Goal: Task Accomplishment & Management: Manage account settings

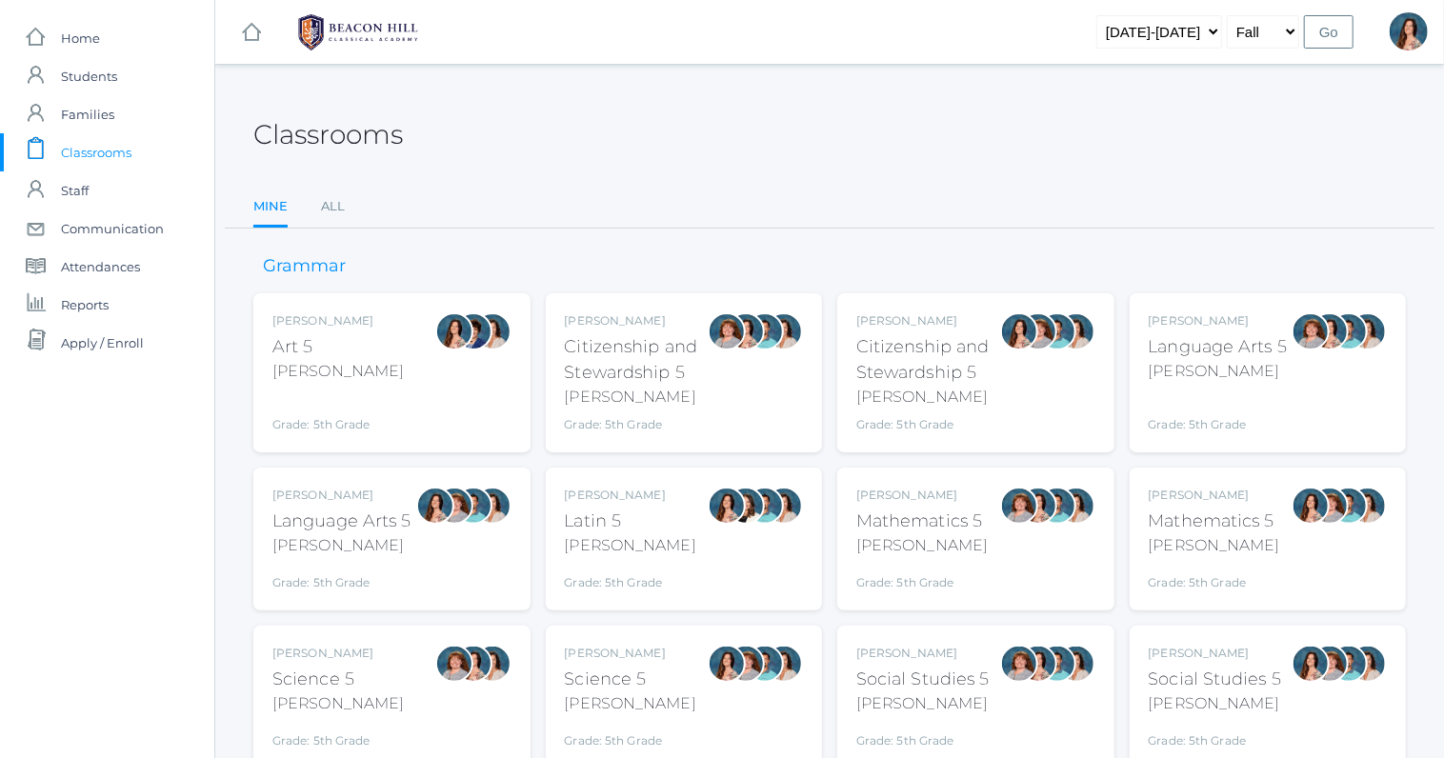
scroll to position [78, 0]
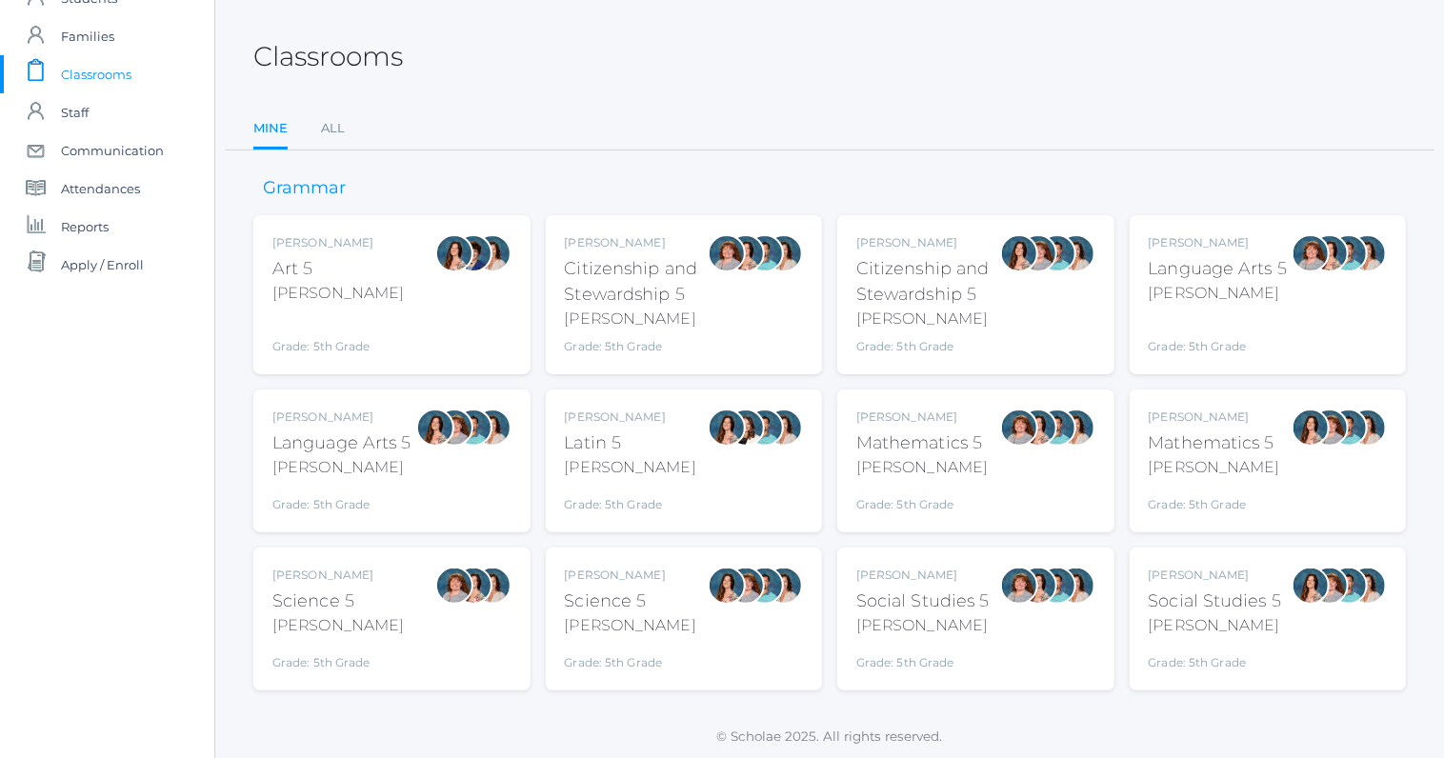
click at [1193, 483] on div "Rebecca Salazar Mathematics 5 Salazar Grade: 5th Grade 05MATH" at bounding box center [1214, 461] width 131 height 105
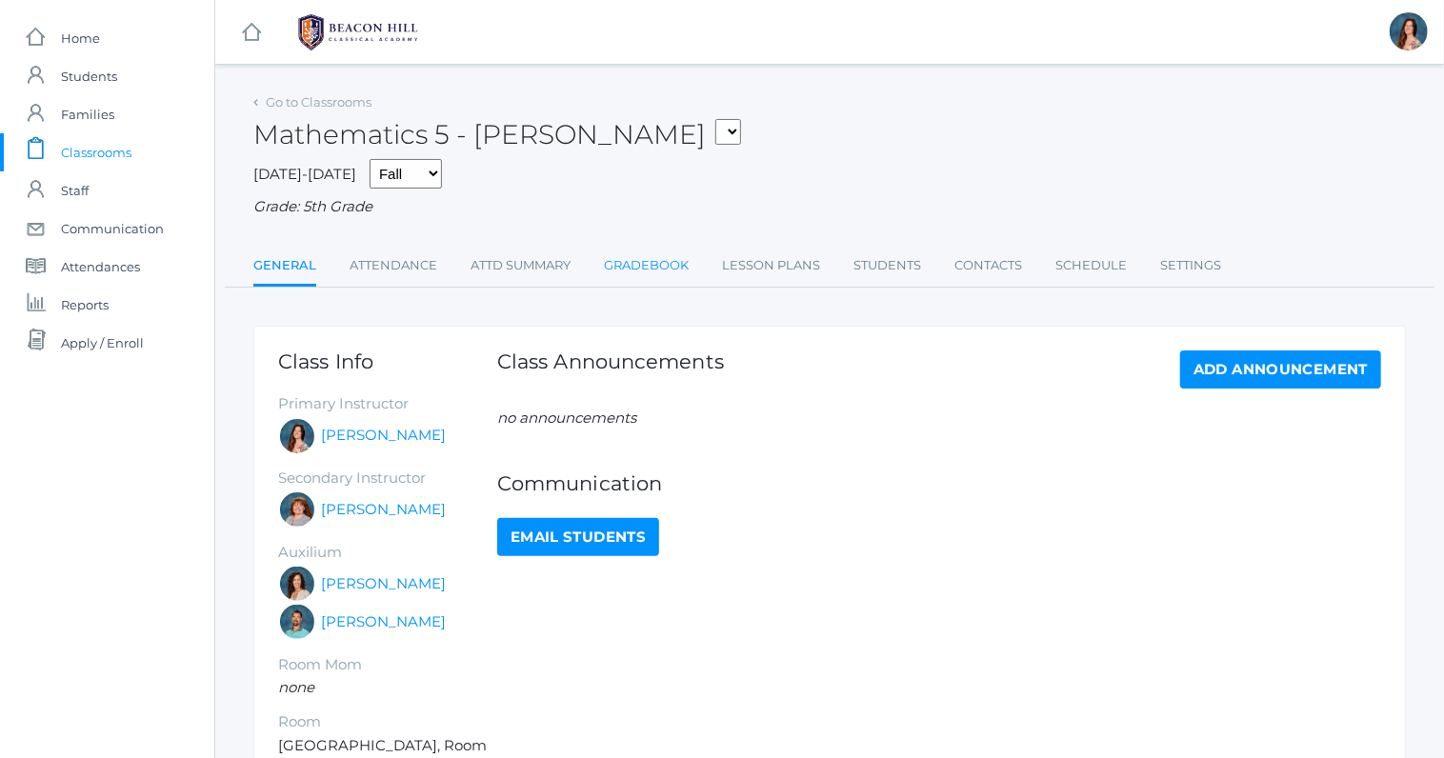
click at [669, 267] on link "Gradebook" at bounding box center [646, 266] width 85 height 38
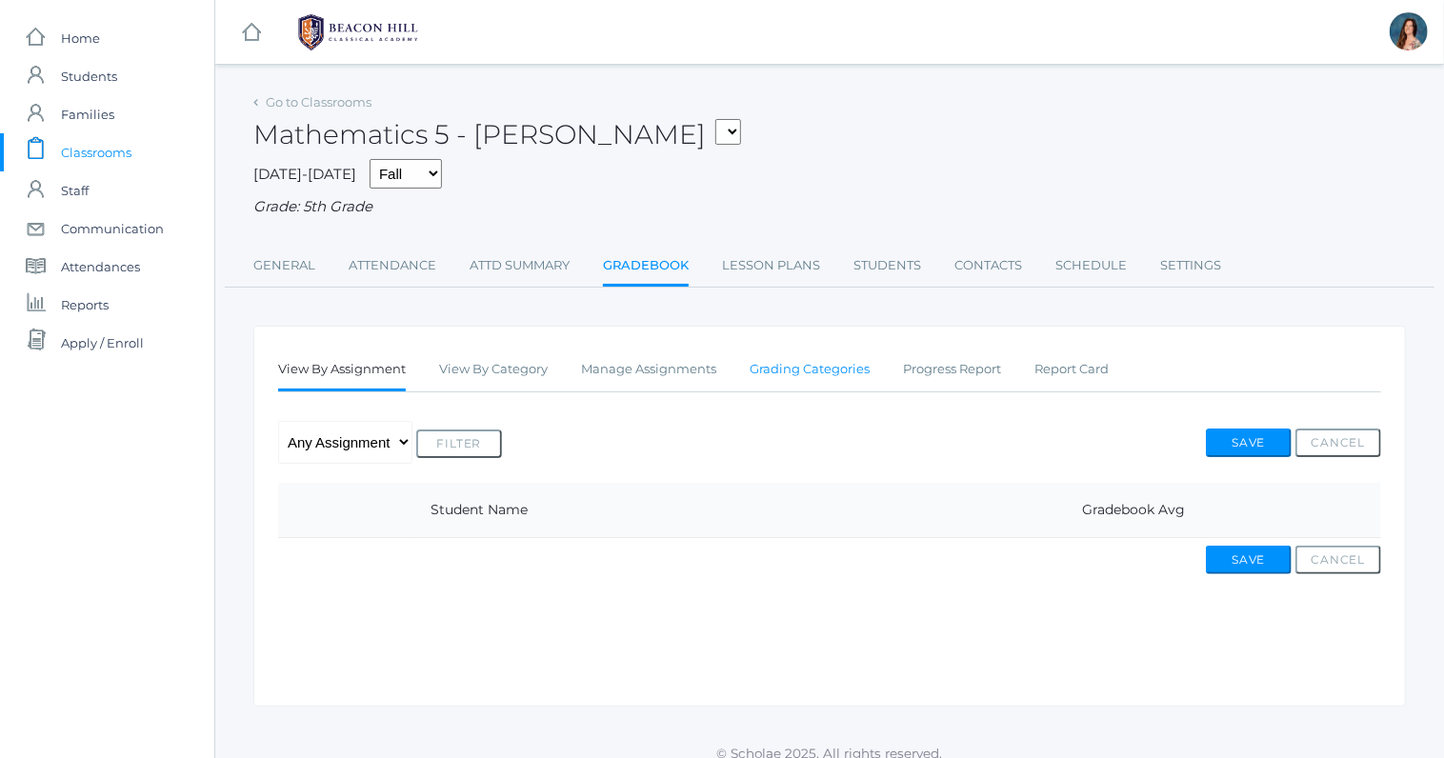
click at [795, 365] on link "Grading Categories" at bounding box center [810, 370] width 120 height 38
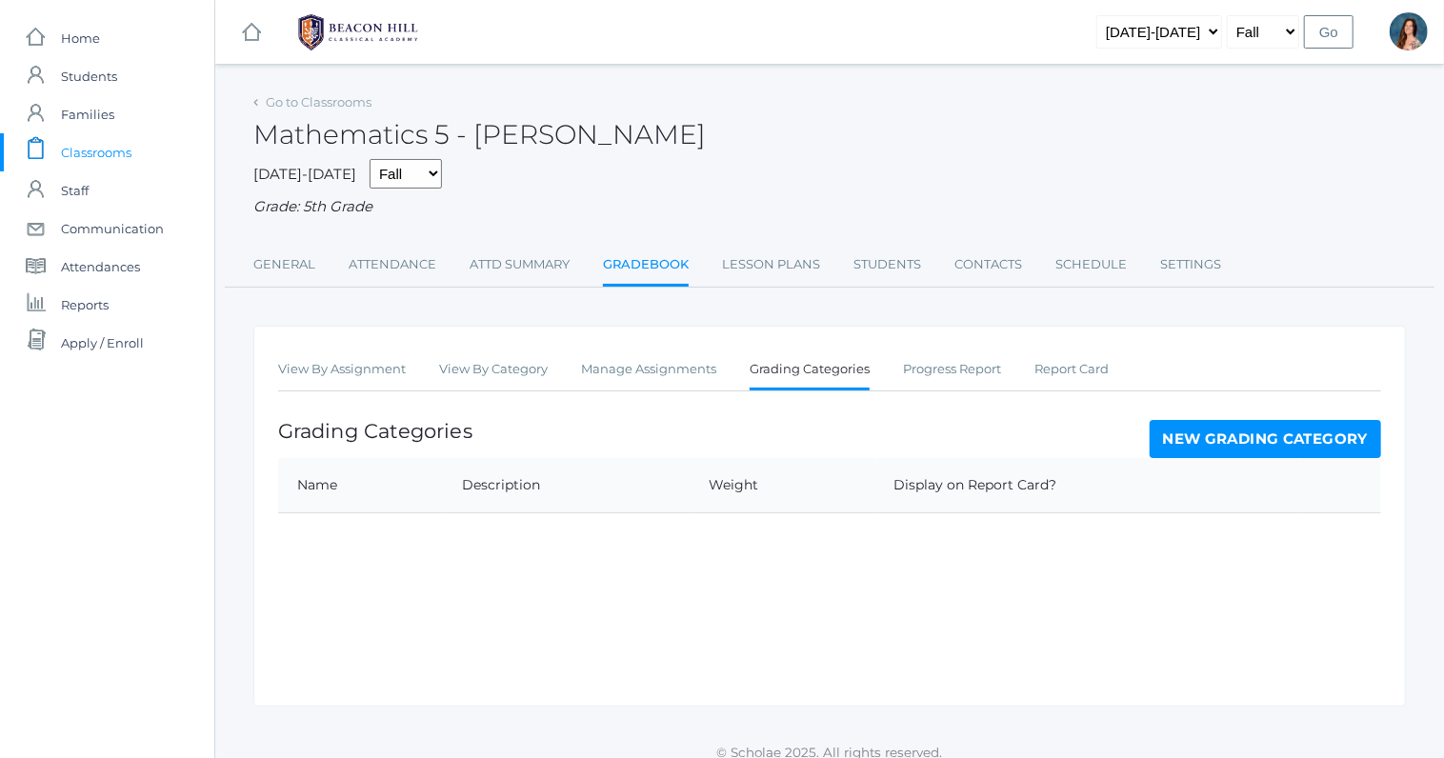
click at [1155, 447] on link "New Grading Category" at bounding box center [1266, 439] width 232 height 38
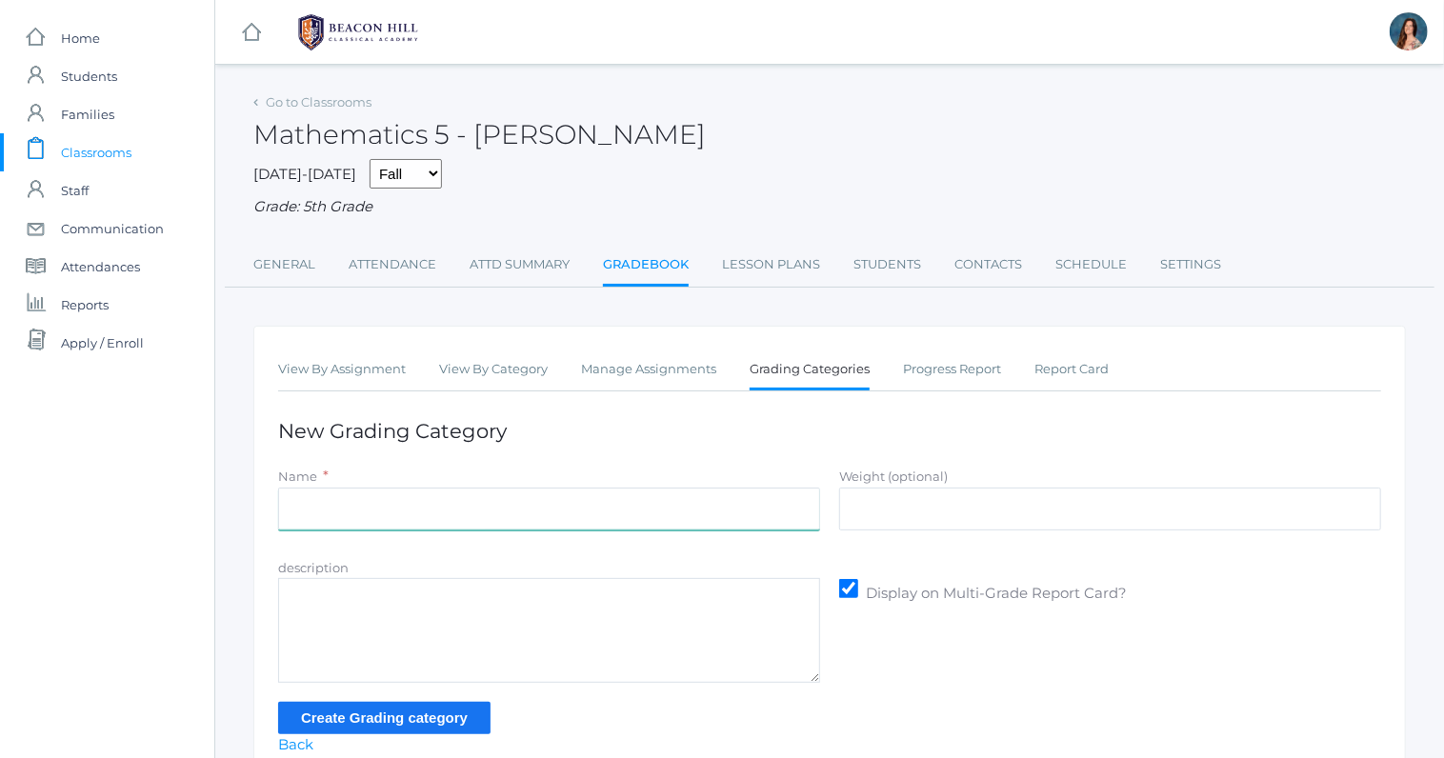
click at [396, 501] on input "Name" at bounding box center [549, 509] width 542 height 43
type input "Tests/quizzes"
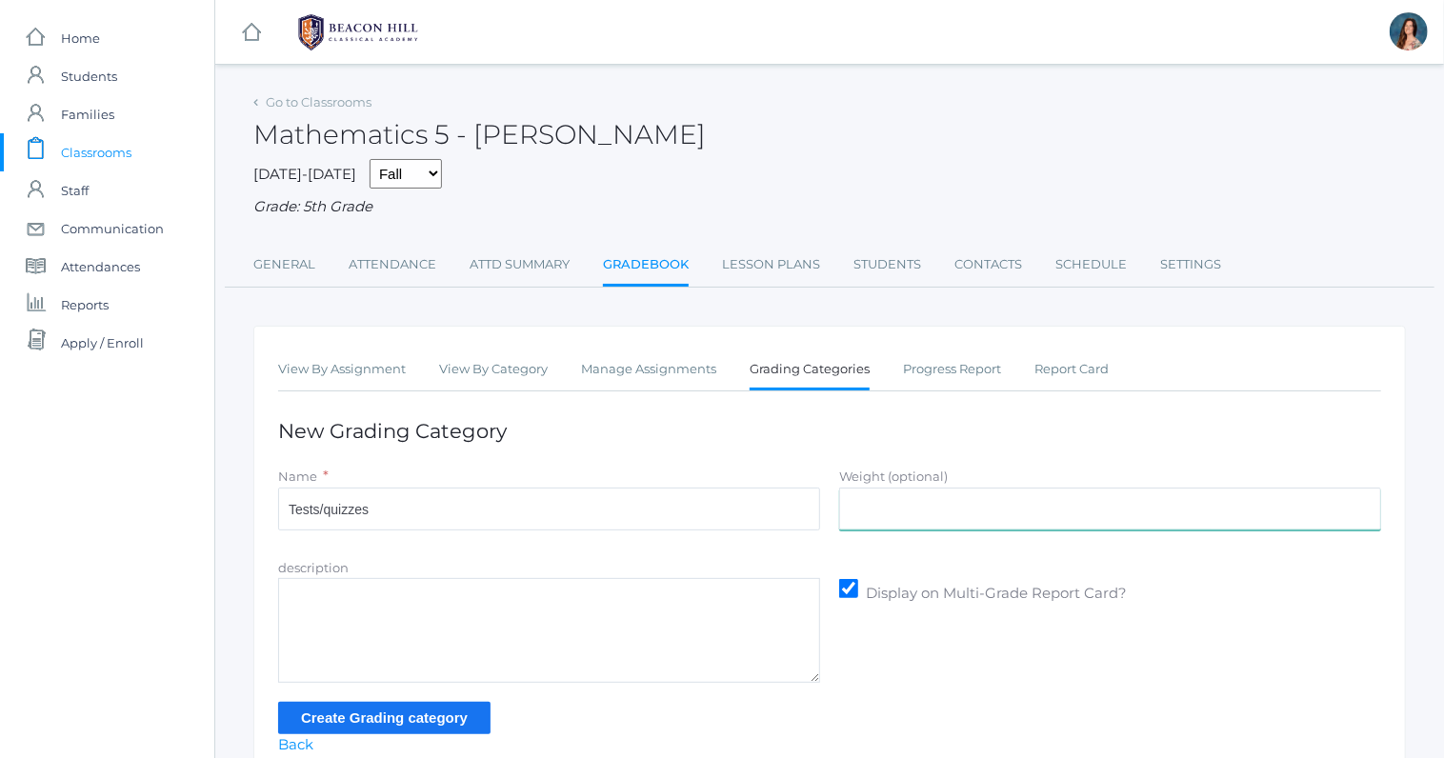
click at [926, 500] on input "Weight (optional)" at bounding box center [1110, 509] width 542 height 43
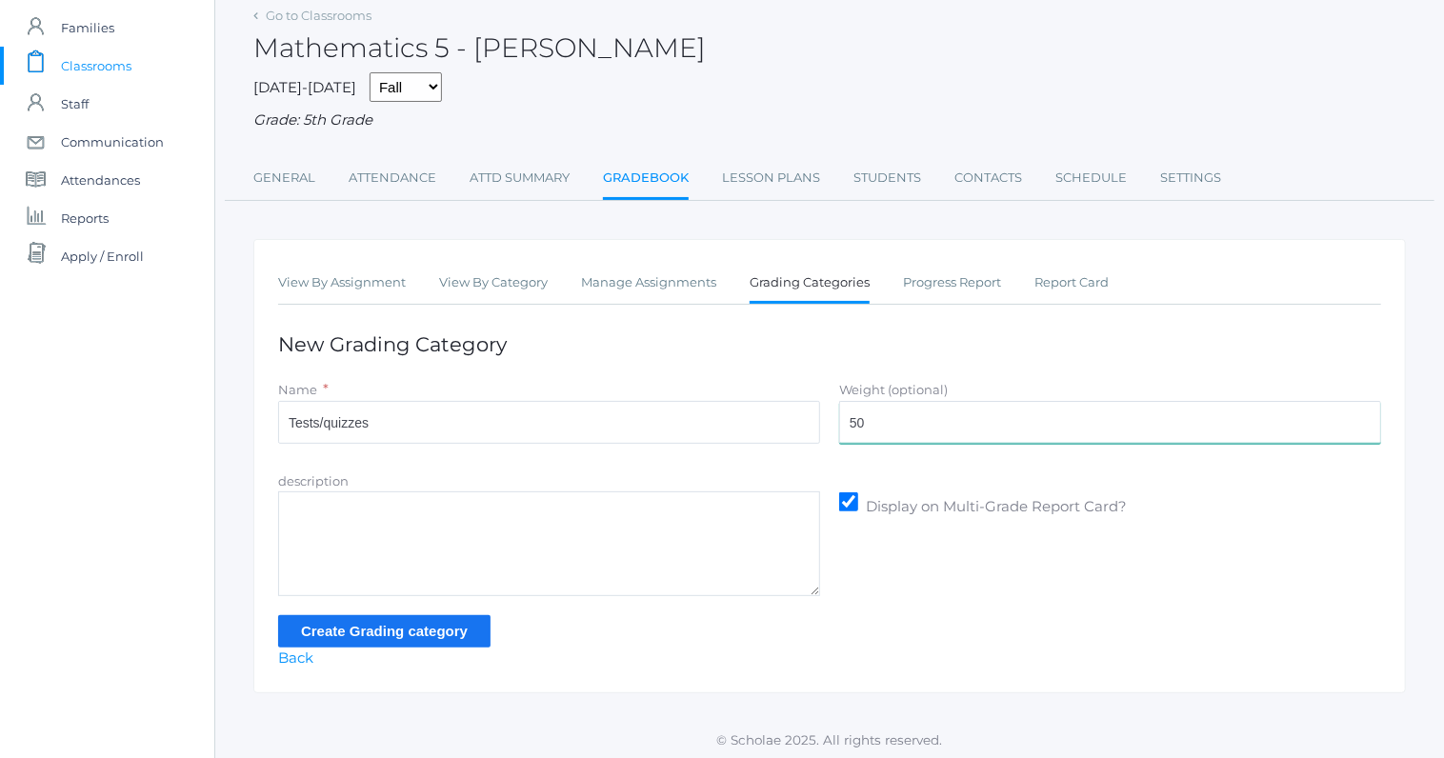
type input "50"
click at [426, 636] on input "Create Grading category" at bounding box center [384, 631] width 212 height 31
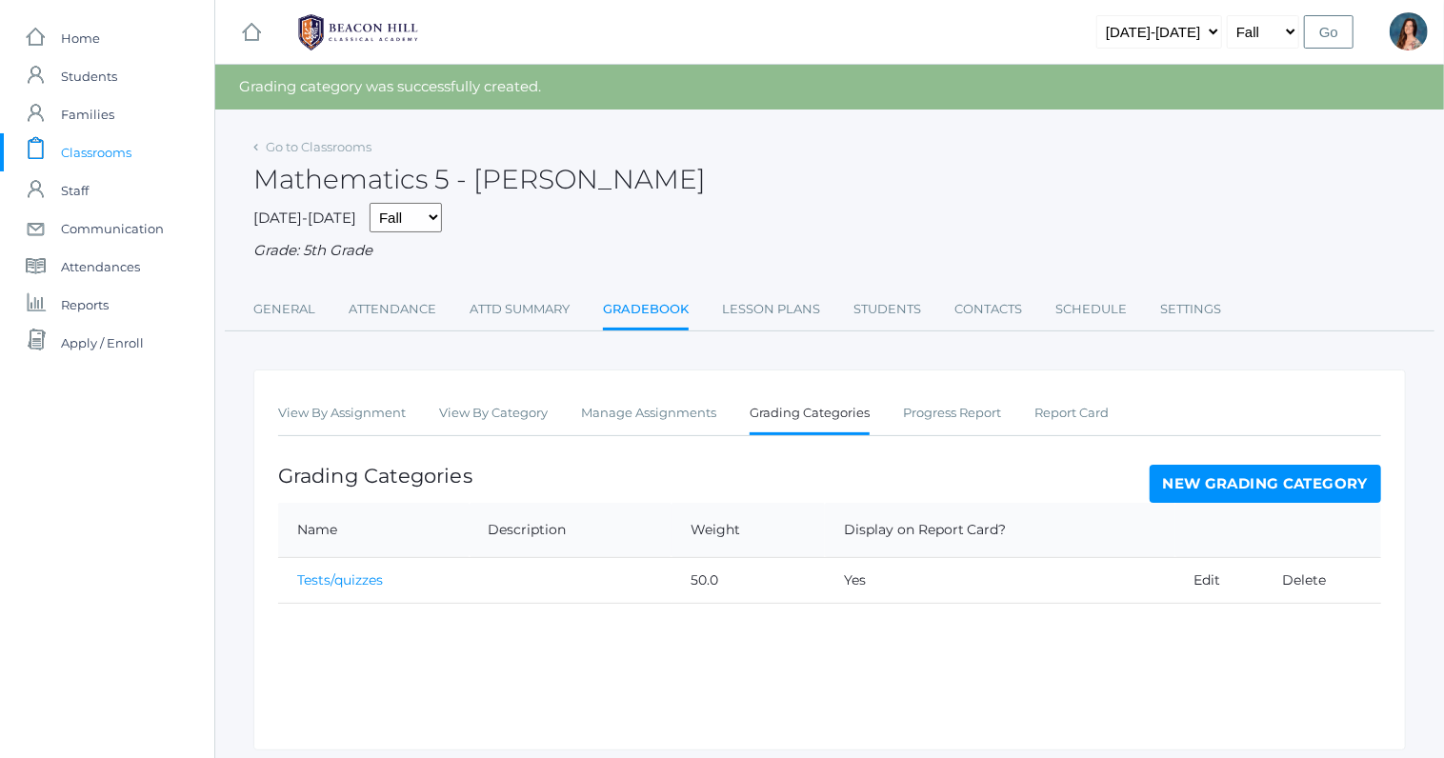
click at [1172, 481] on link "New Grading Category" at bounding box center [1266, 484] width 232 height 38
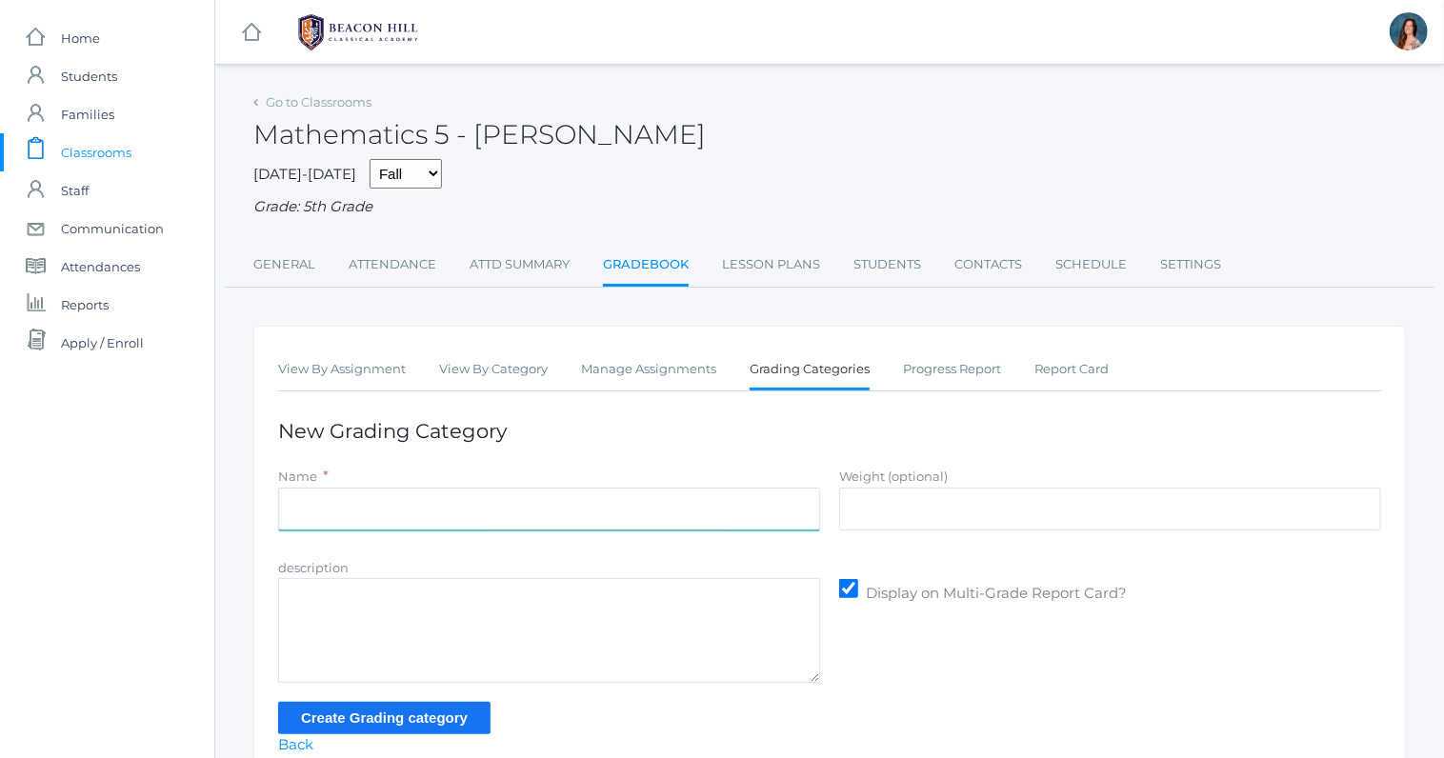
click at [615, 516] on input "Name" at bounding box center [549, 509] width 542 height 43
type input "classwork/homework"
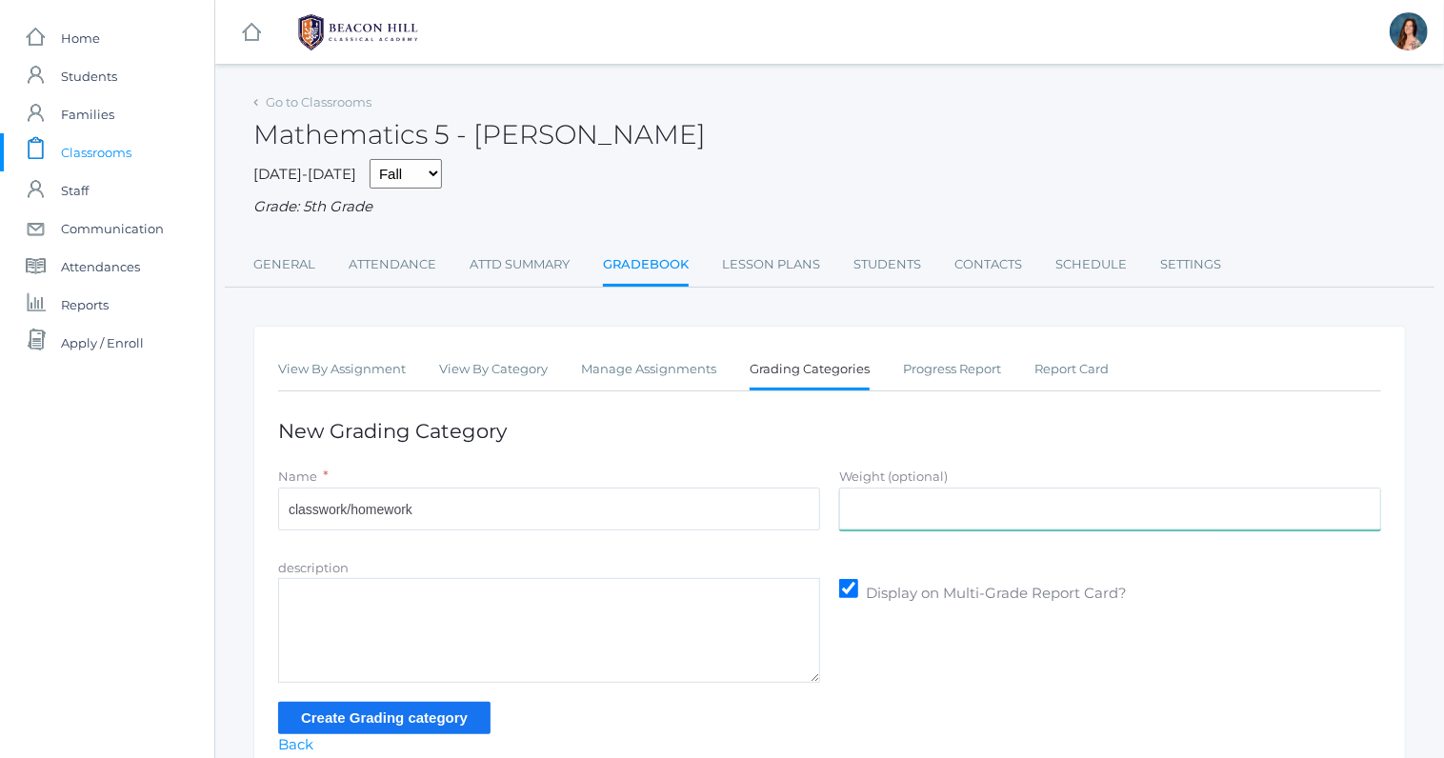
click at [1121, 507] on input "Weight (optional)" at bounding box center [1110, 509] width 542 height 43
type input "50"
click at [456, 709] on input "Create Grading category" at bounding box center [384, 717] width 212 height 31
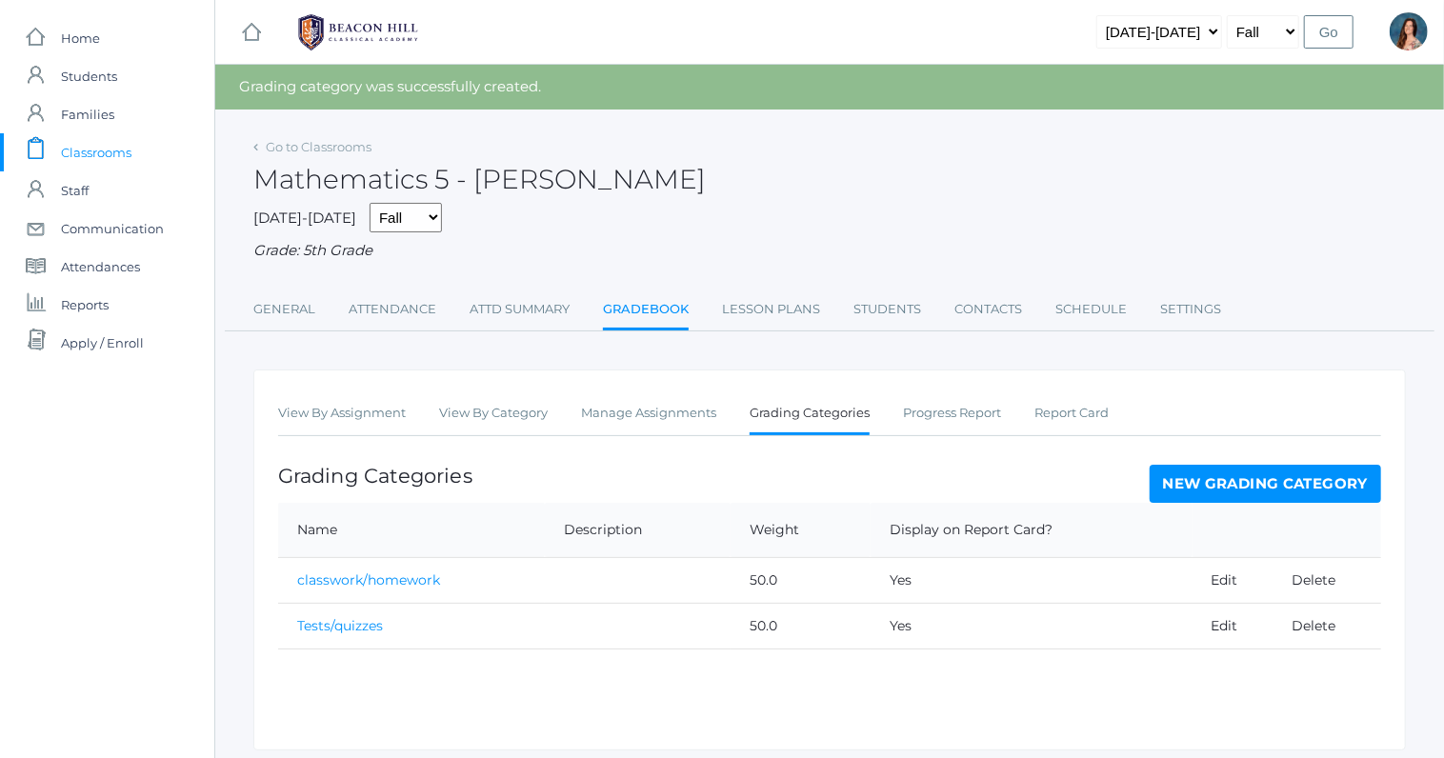
click at [106, 152] on span "Classrooms" at bounding box center [96, 152] width 71 height 38
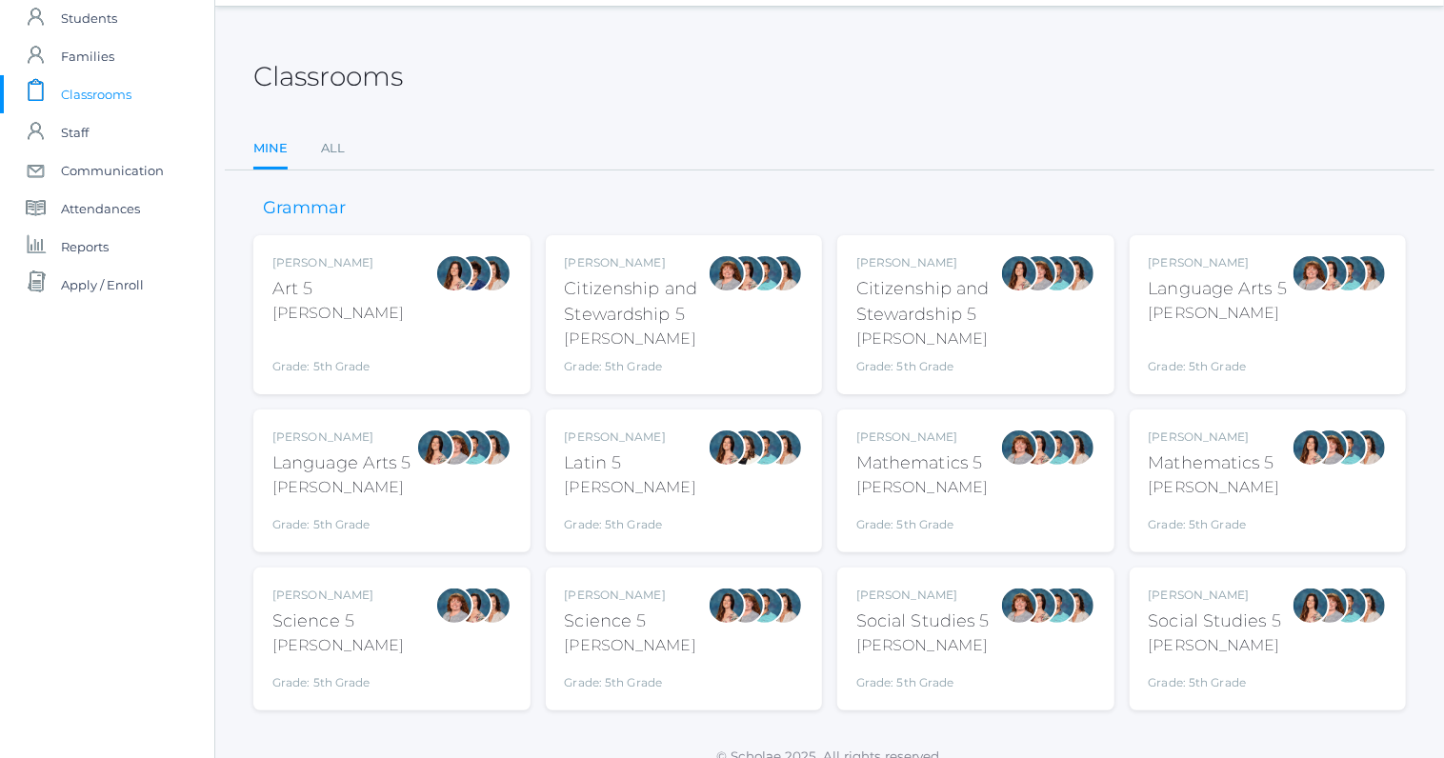
scroll to position [78, 0]
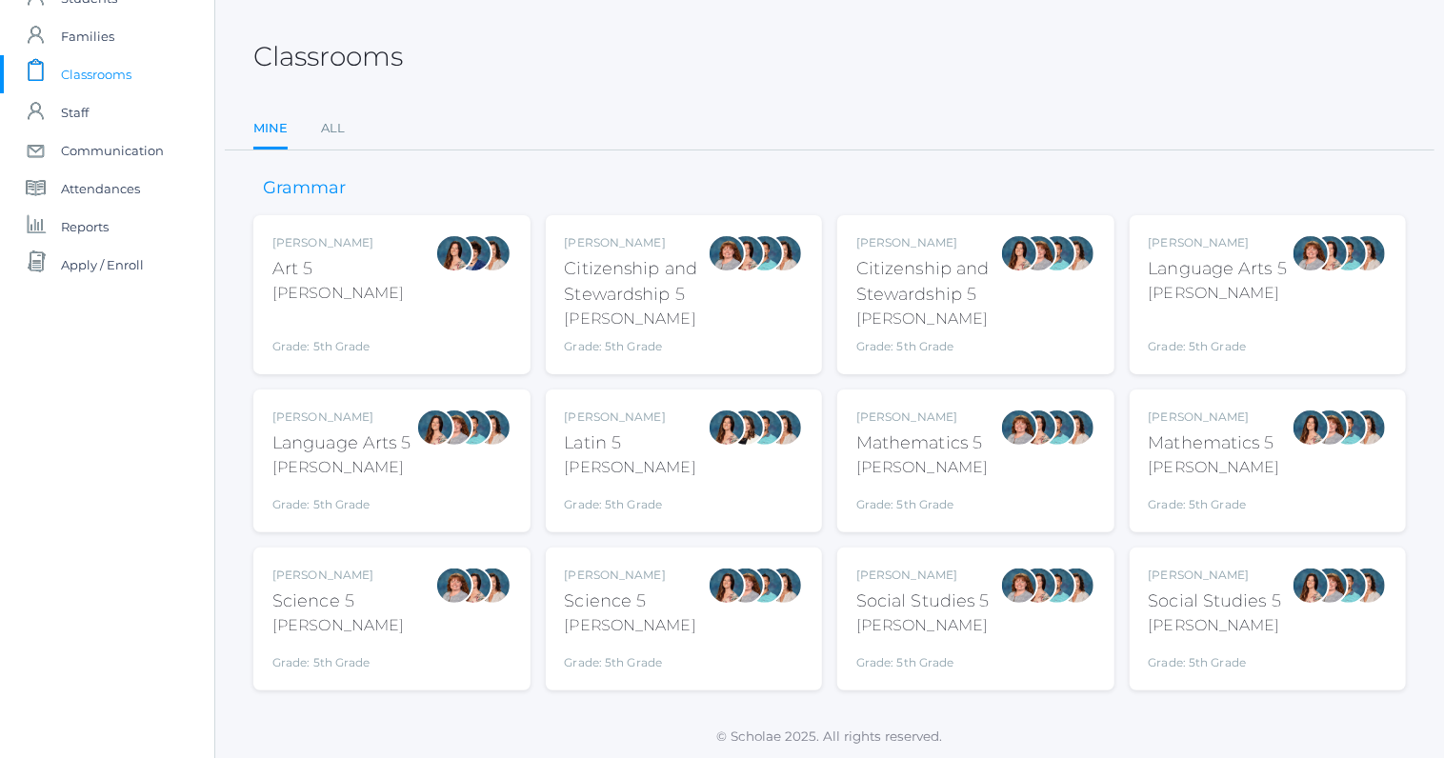
click at [727, 603] on div at bounding box center [727, 586] width 38 height 38
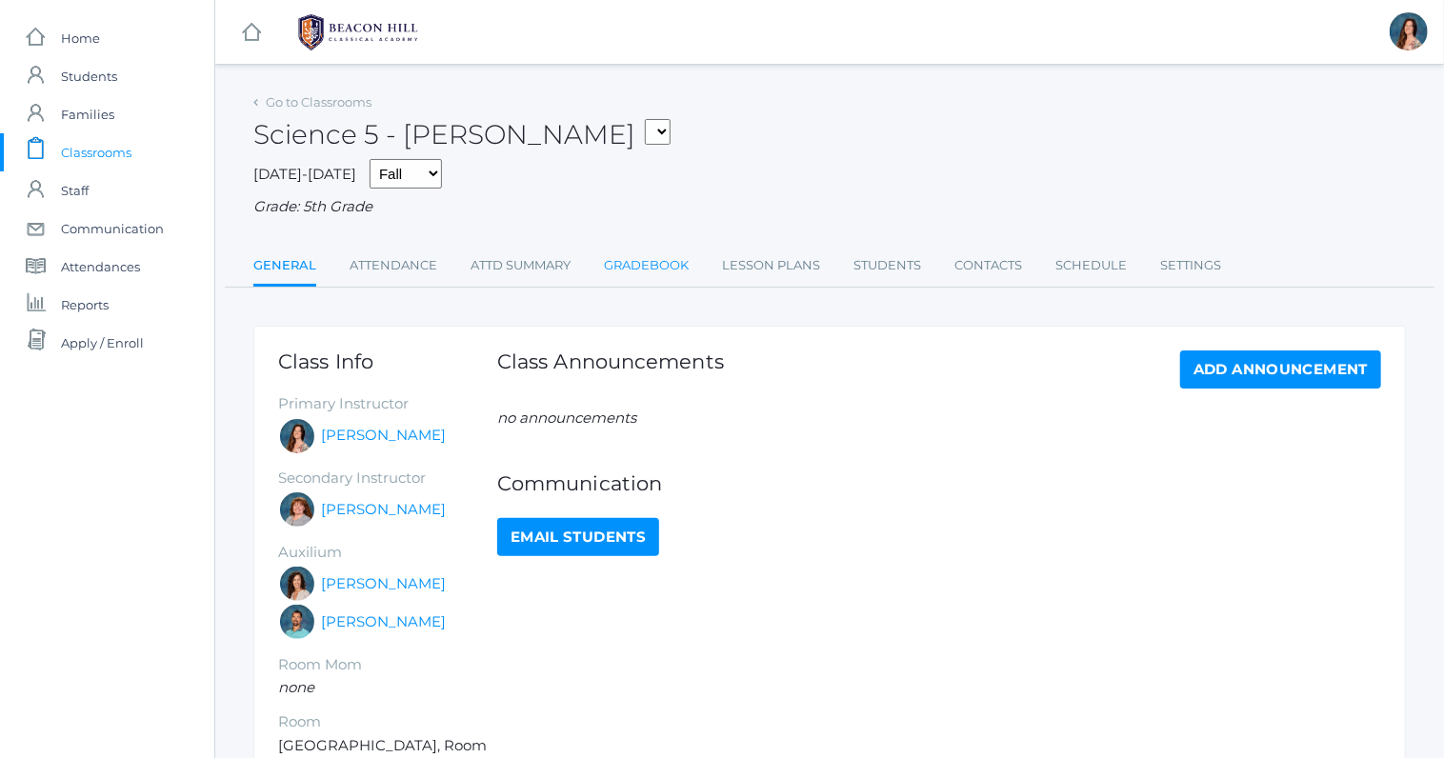
click at [656, 265] on link "Gradebook" at bounding box center [646, 266] width 85 height 38
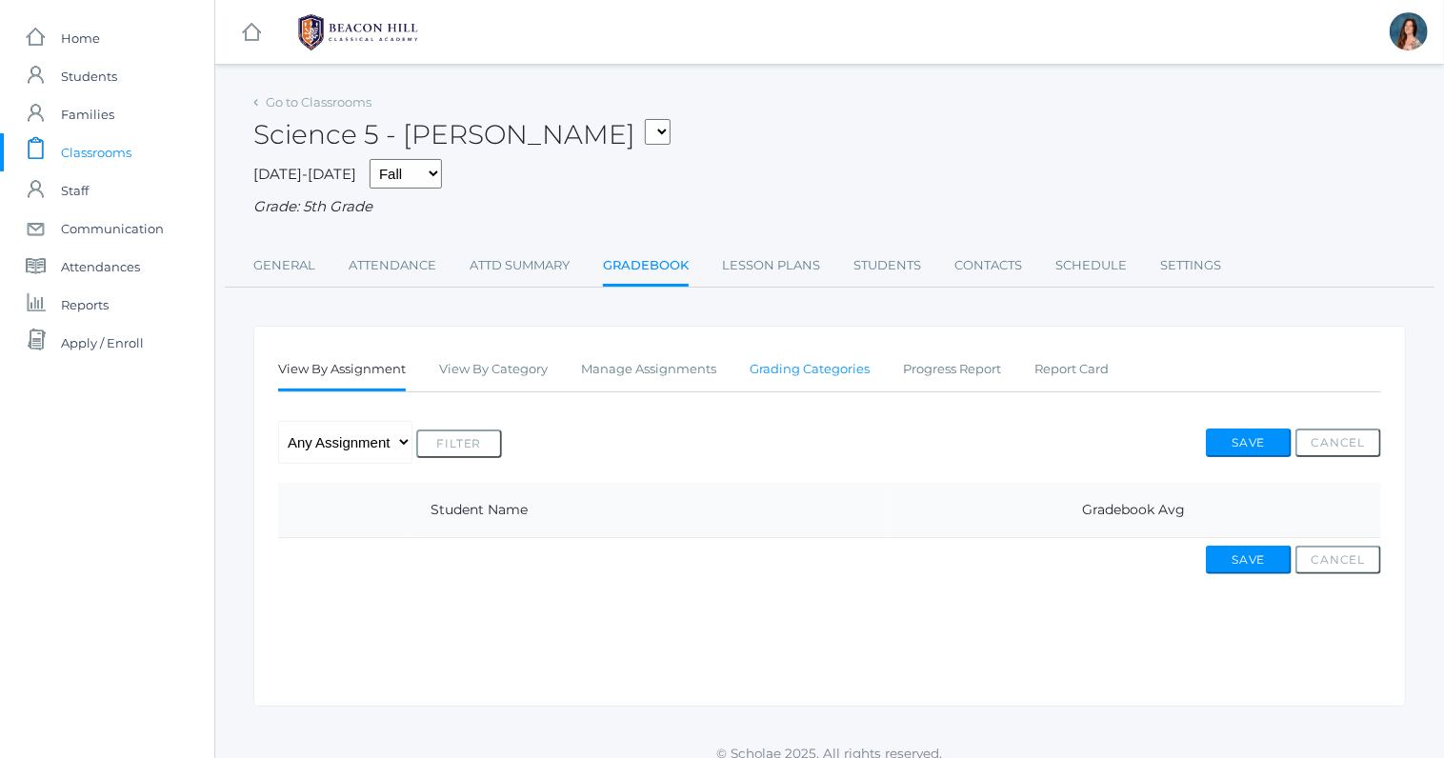
click at [795, 373] on link "Grading Categories" at bounding box center [810, 370] width 120 height 38
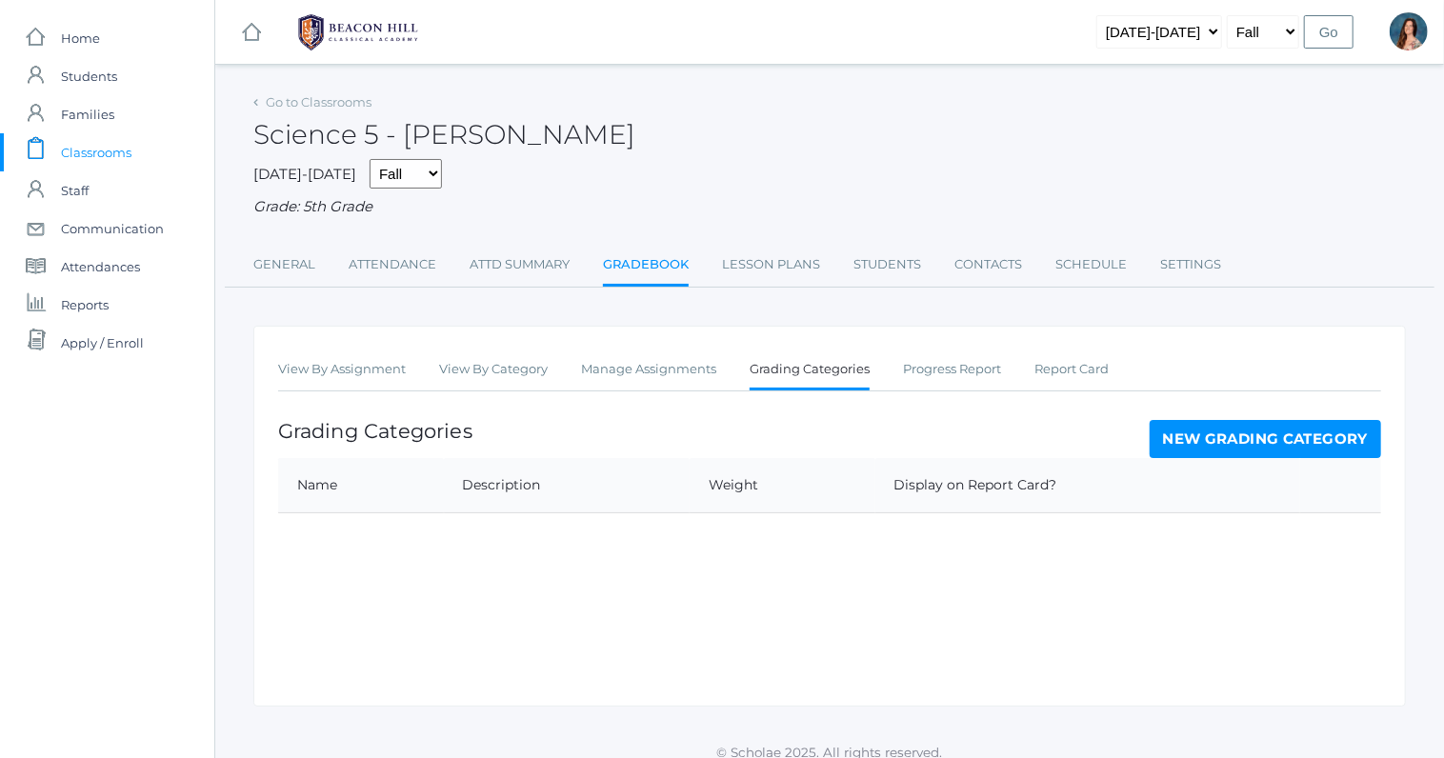
click at [1174, 428] on link "New Grading Category" at bounding box center [1266, 439] width 232 height 38
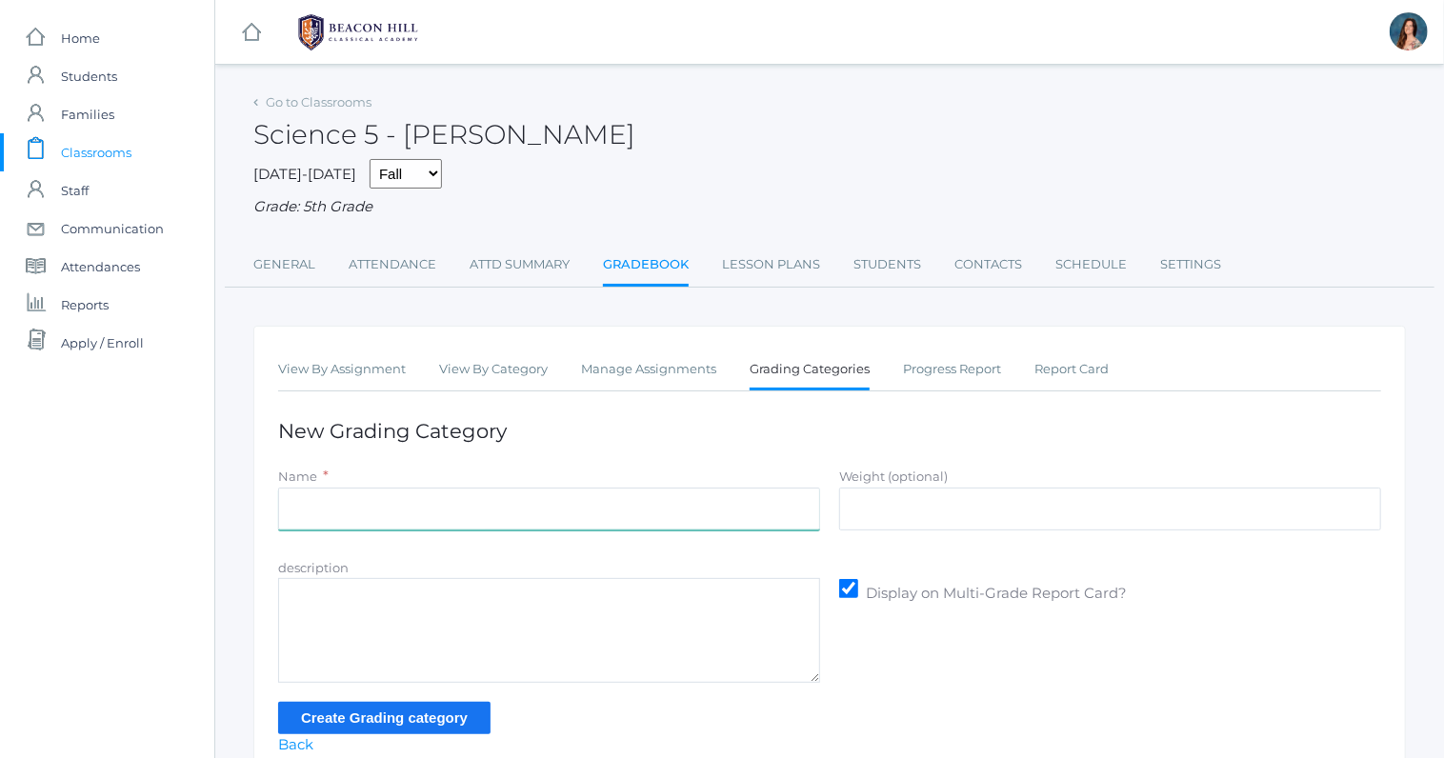
click at [629, 512] on input "Name" at bounding box center [549, 509] width 542 height 43
type input "notes/classwork"
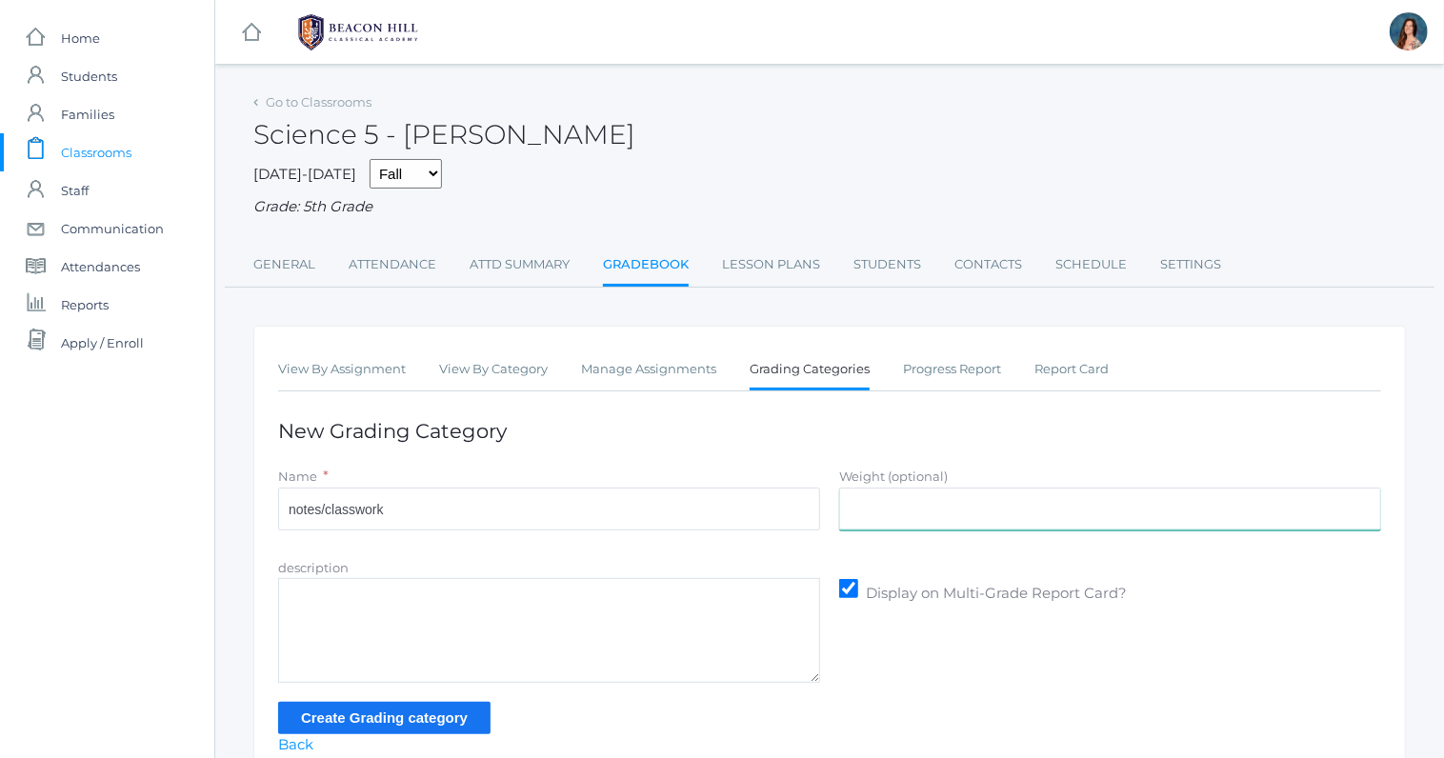
click at [928, 519] on input "Weight (optional)" at bounding box center [1110, 509] width 542 height 43
type input "2"
type input "30"
click at [468, 710] on input "Create Grading category" at bounding box center [384, 717] width 212 height 31
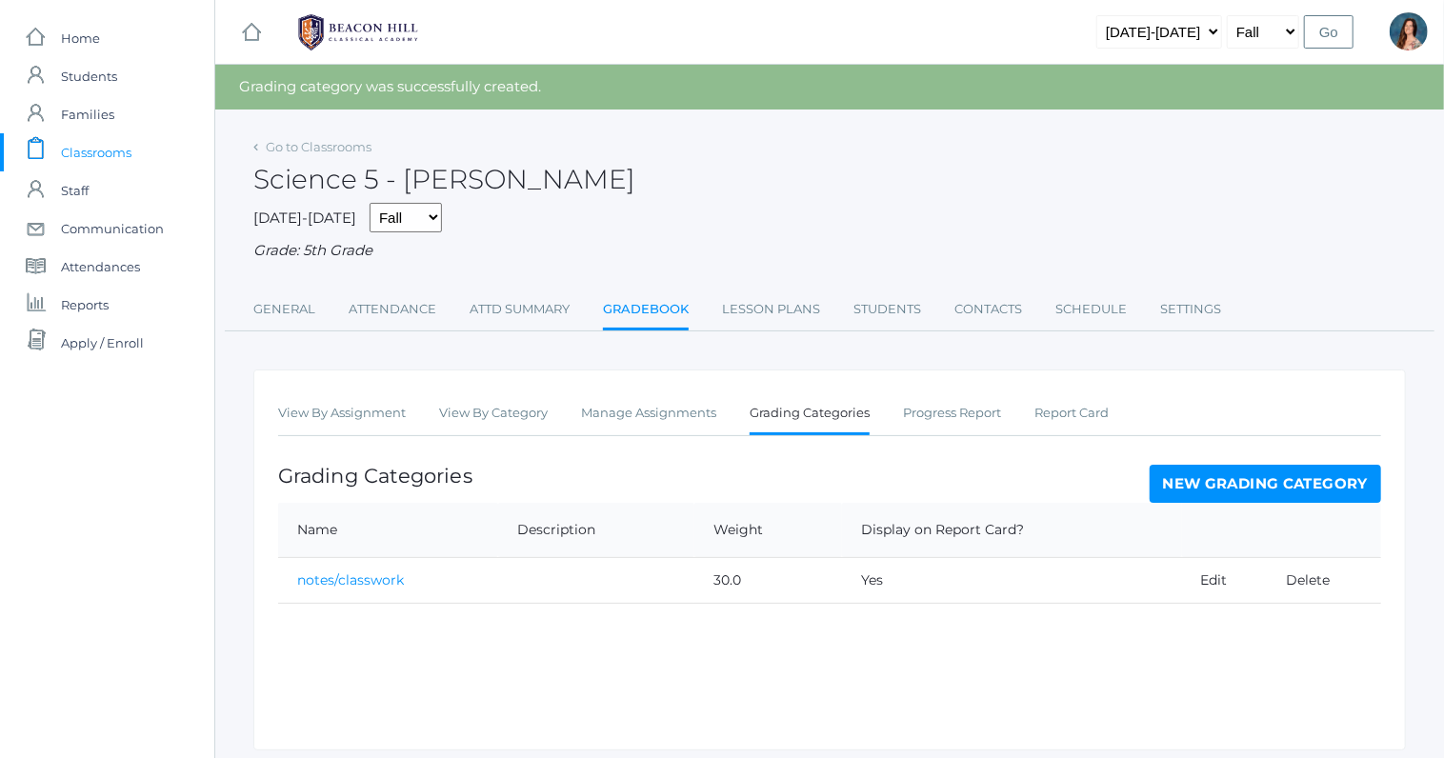
click at [1203, 478] on link "New Grading Category" at bounding box center [1266, 484] width 232 height 38
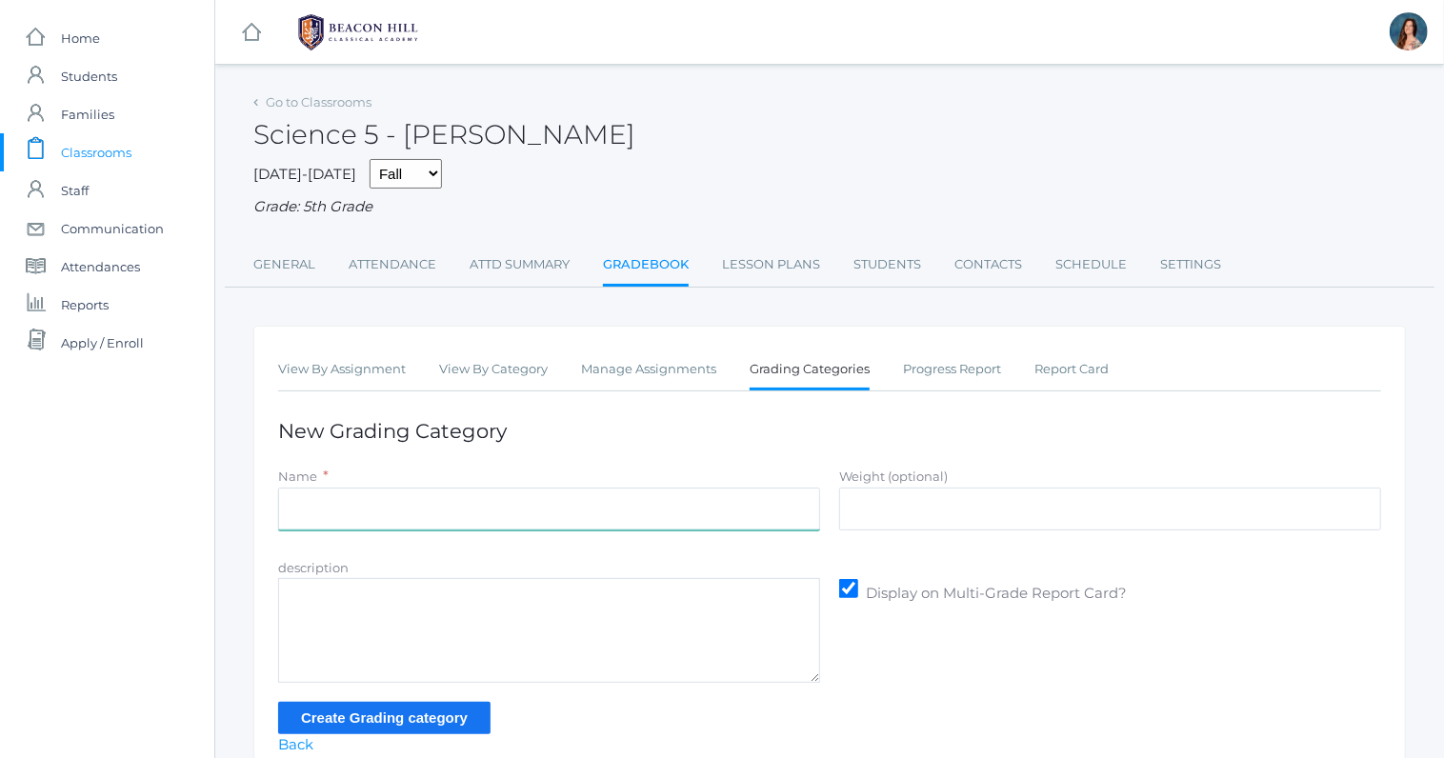
click at [590, 504] on input "Name" at bounding box center [549, 509] width 542 height 43
type input "projects"
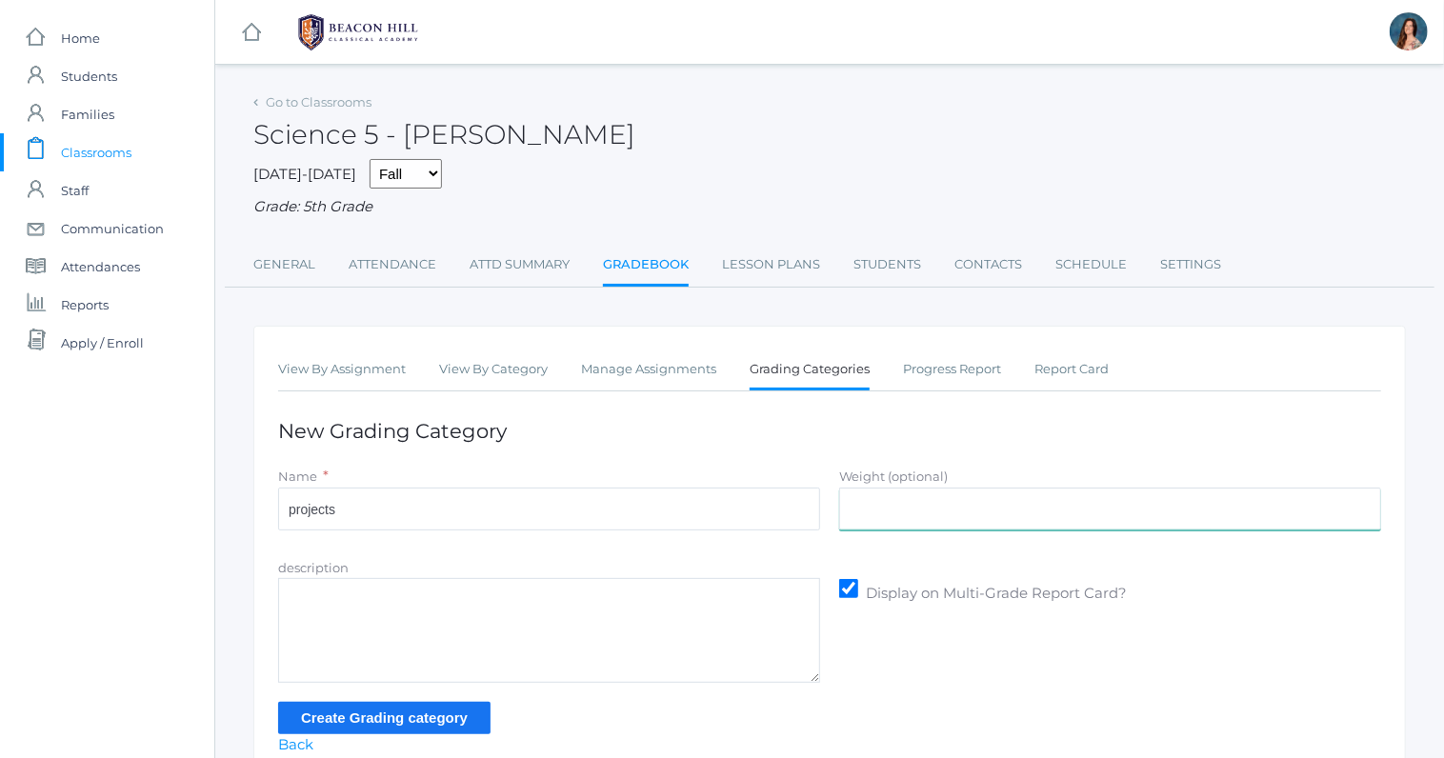
click at [869, 509] on input "Weight (optional)" at bounding box center [1110, 509] width 542 height 43
type input "25"
click at [412, 720] on input "Create Grading category" at bounding box center [384, 717] width 212 height 31
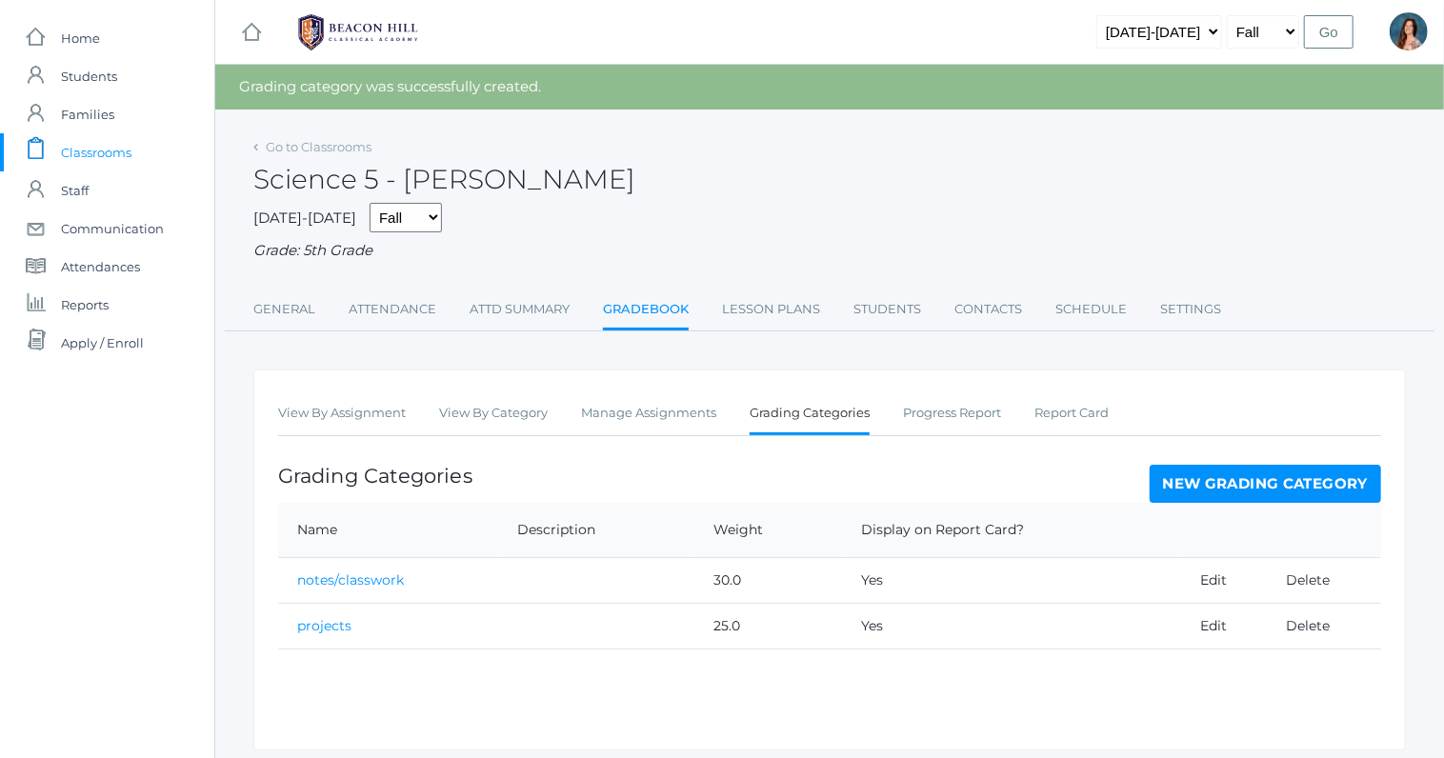
click at [1216, 467] on link "New Grading Category" at bounding box center [1266, 484] width 232 height 38
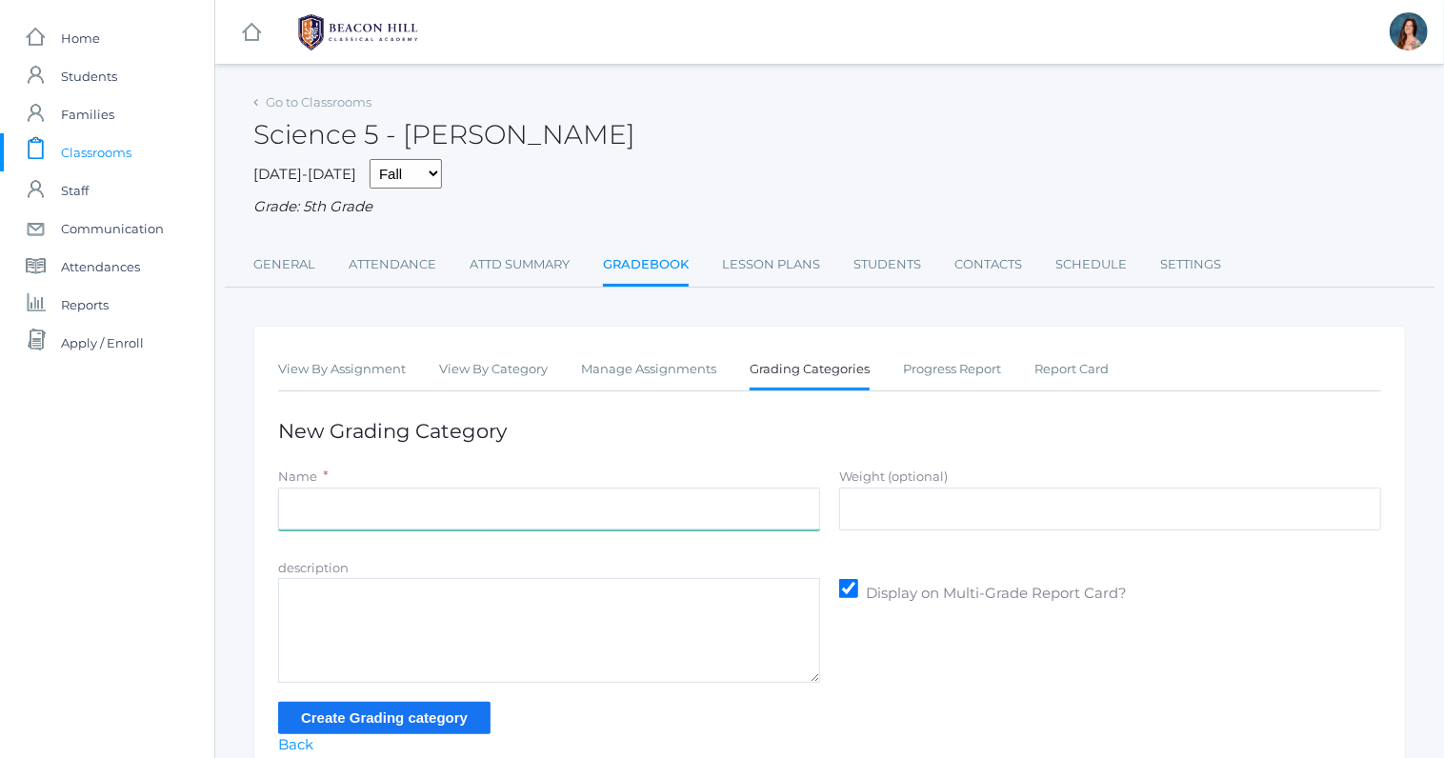
click at [740, 511] on input "Name" at bounding box center [549, 509] width 542 height 43
type input "tests"
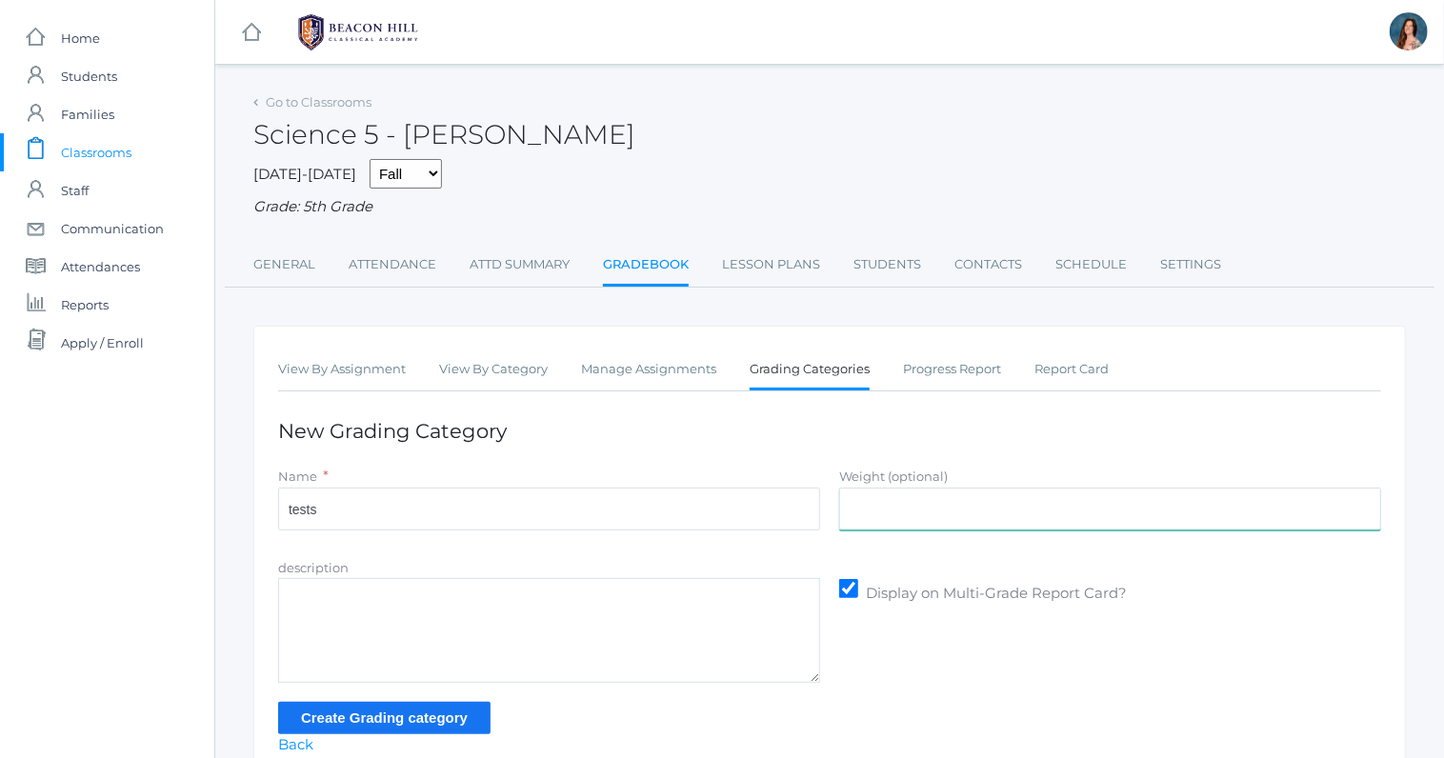
click at [994, 509] on input "Weight (optional)" at bounding box center [1110, 509] width 542 height 43
type input "45"
click at [472, 718] on input "Create Grading category" at bounding box center [384, 717] width 212 height 31
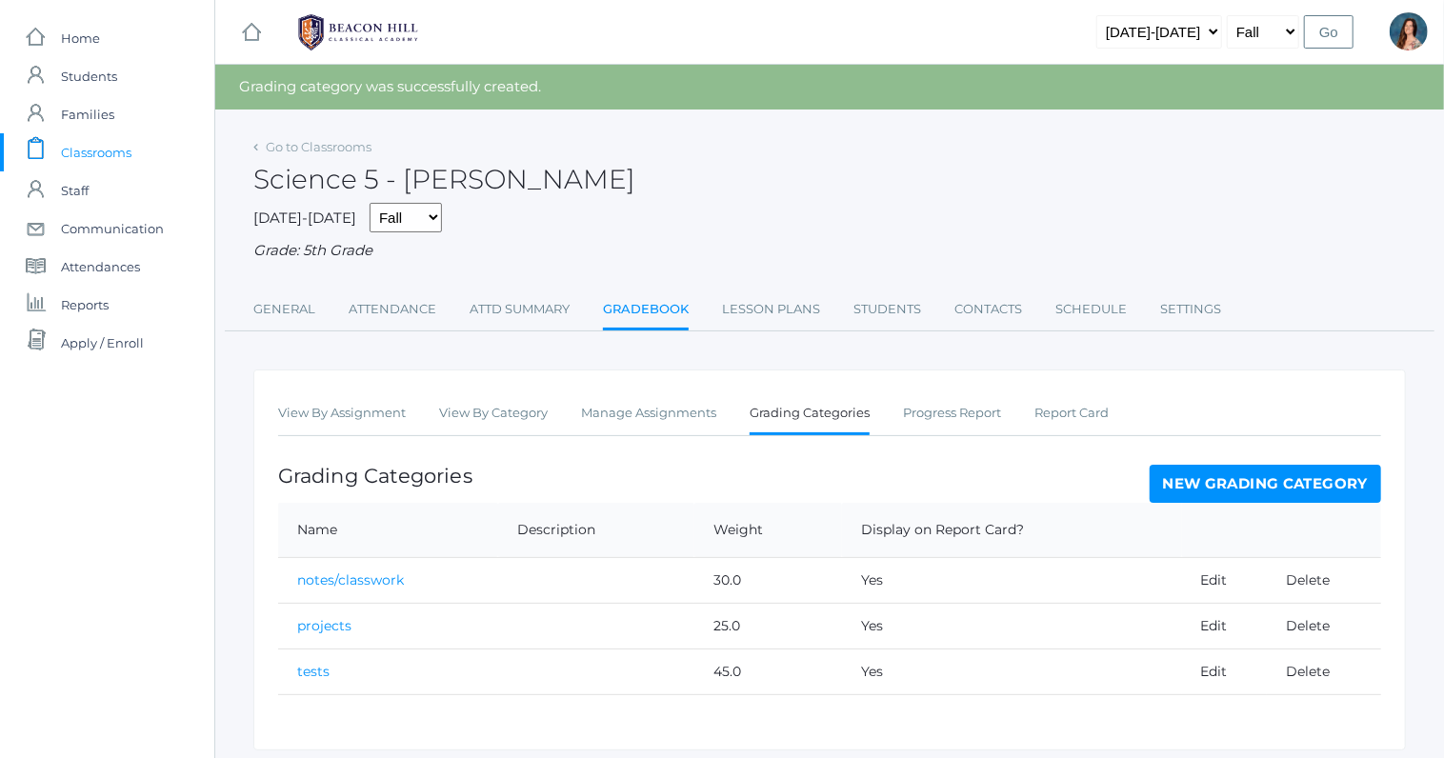
click at [100, 149] on span "Classrooms" at bounding box center [96, 152] width 71 height 38
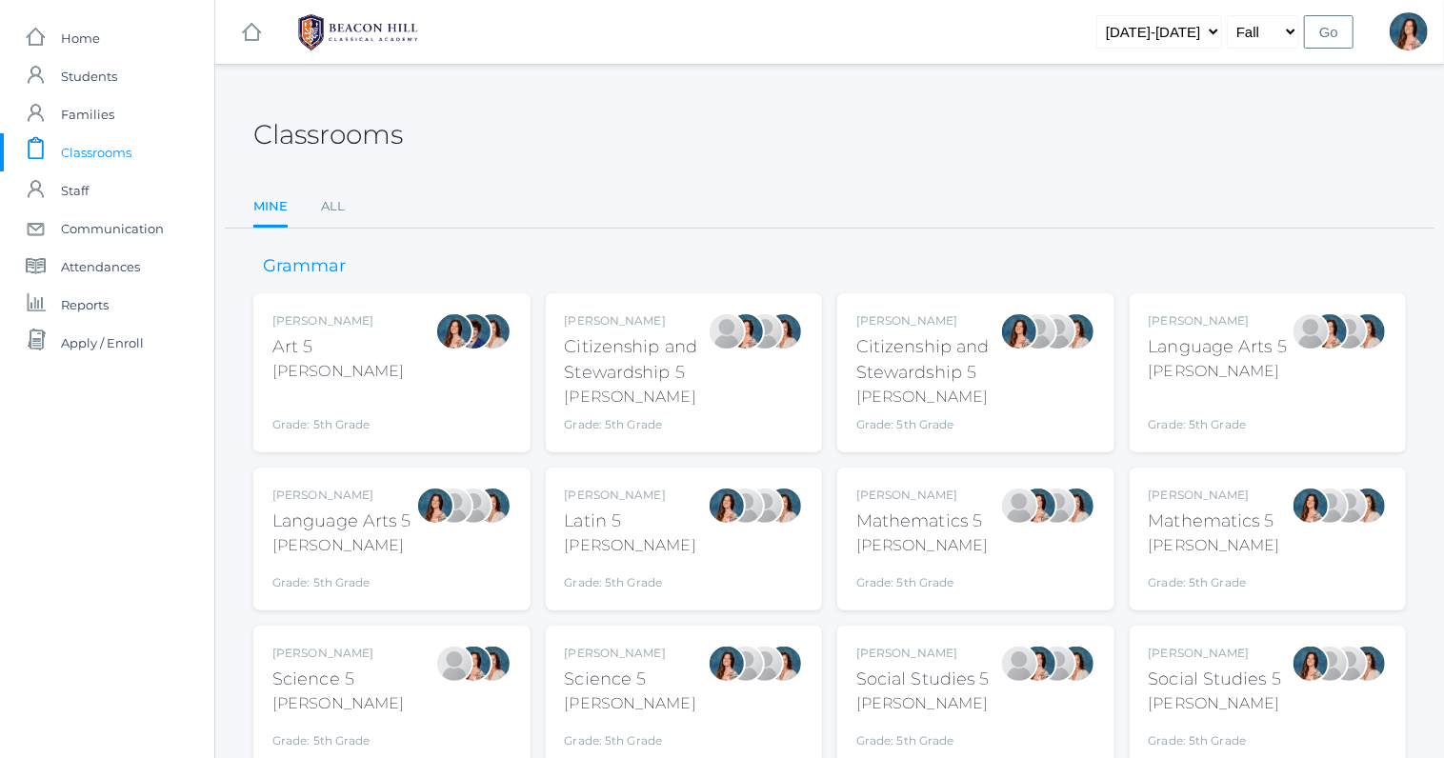
scroll to position [78, 0]
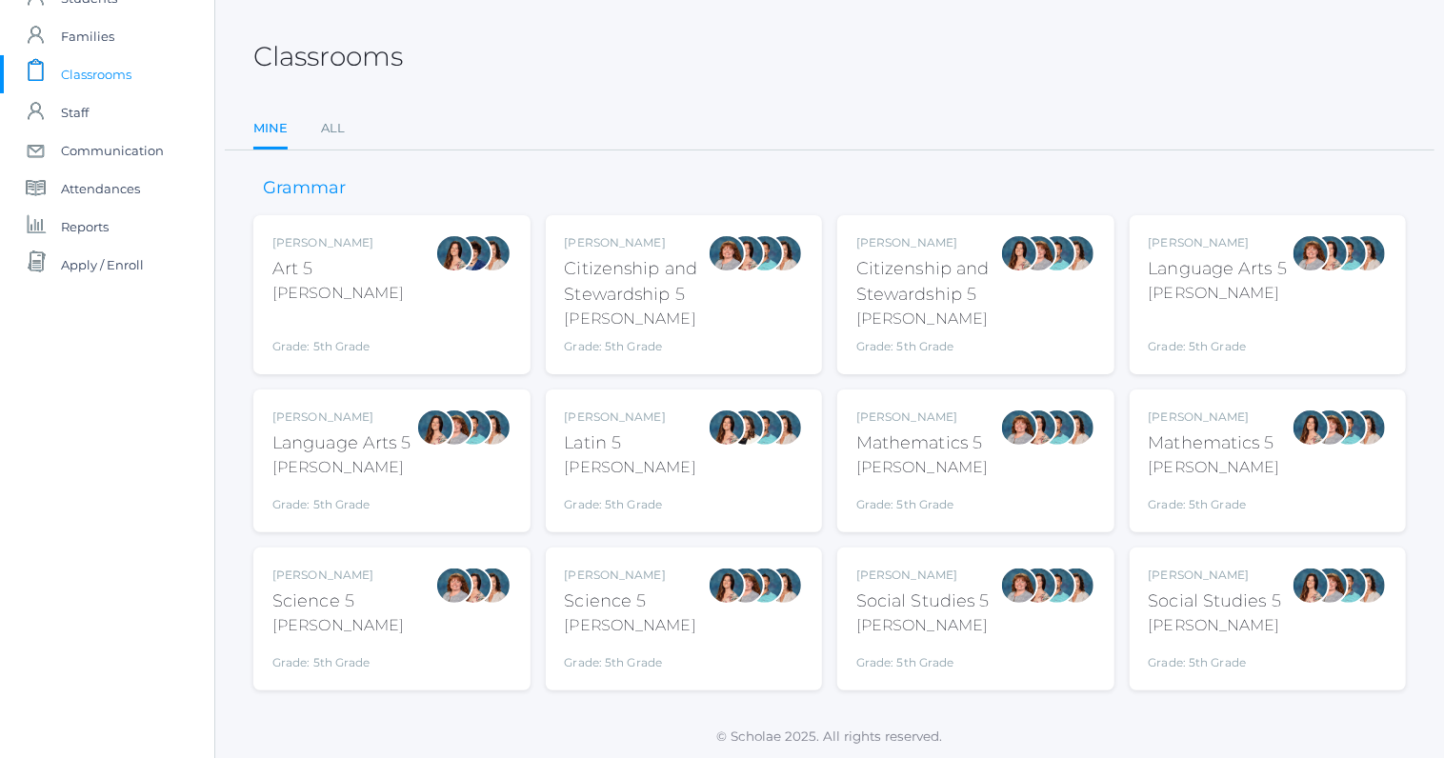
click at [1198, 610] on div "Social Studies 5" at bounding box center [1215, 602] width 133 height 26
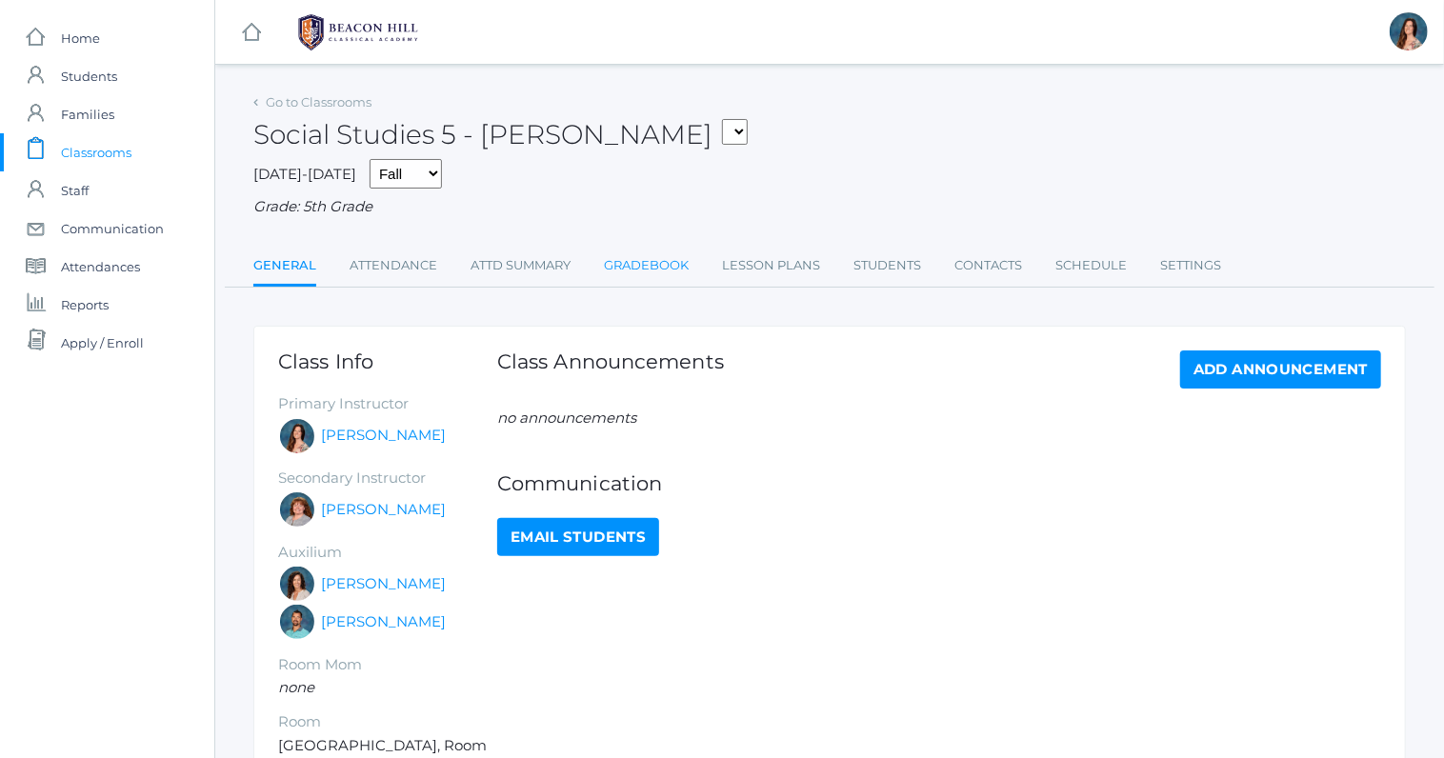
click at [657, 263] on link "Gradebook" at bounding box center [646, 266] width 85 height 38
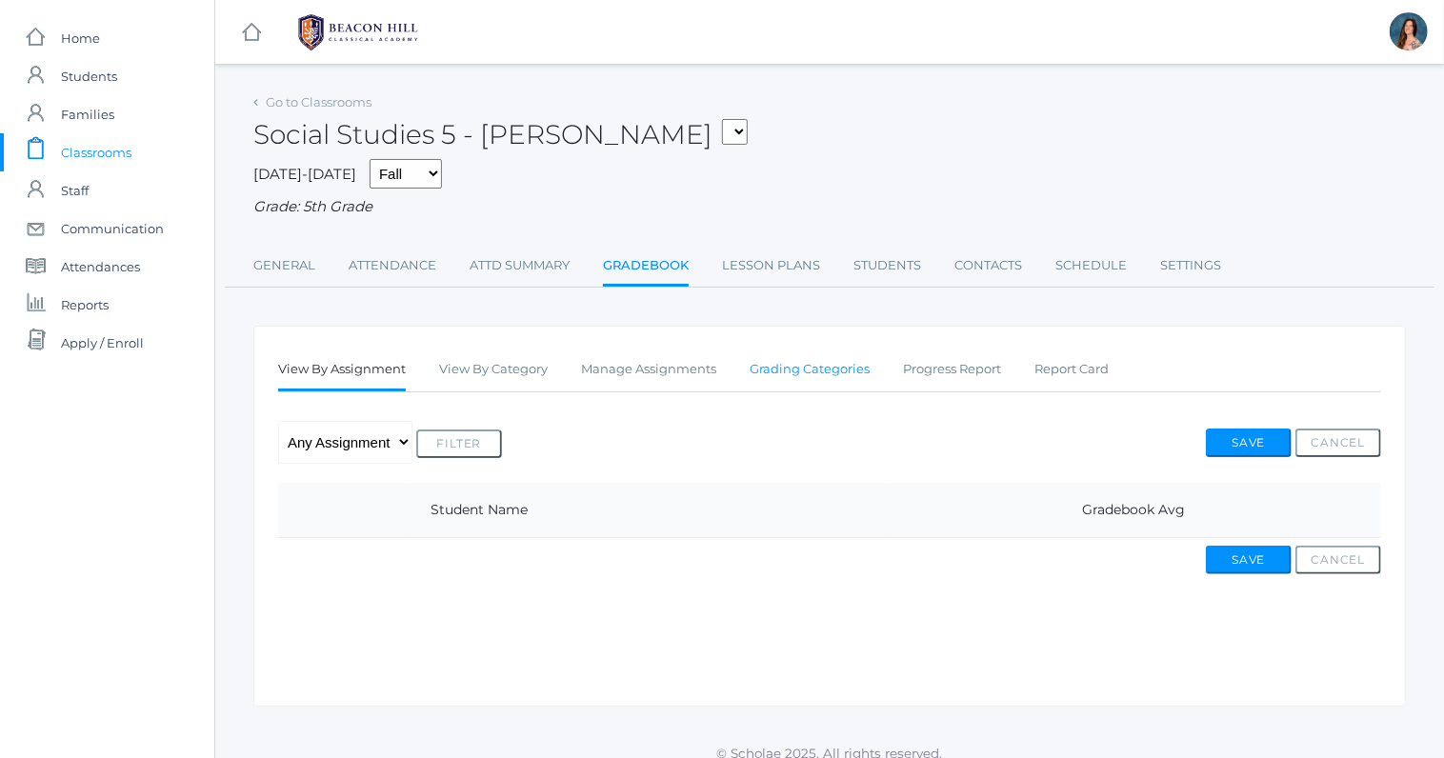
click at [807, 374] on link "Grading Categories" at bounding box center [810, 370] width 120 height 38
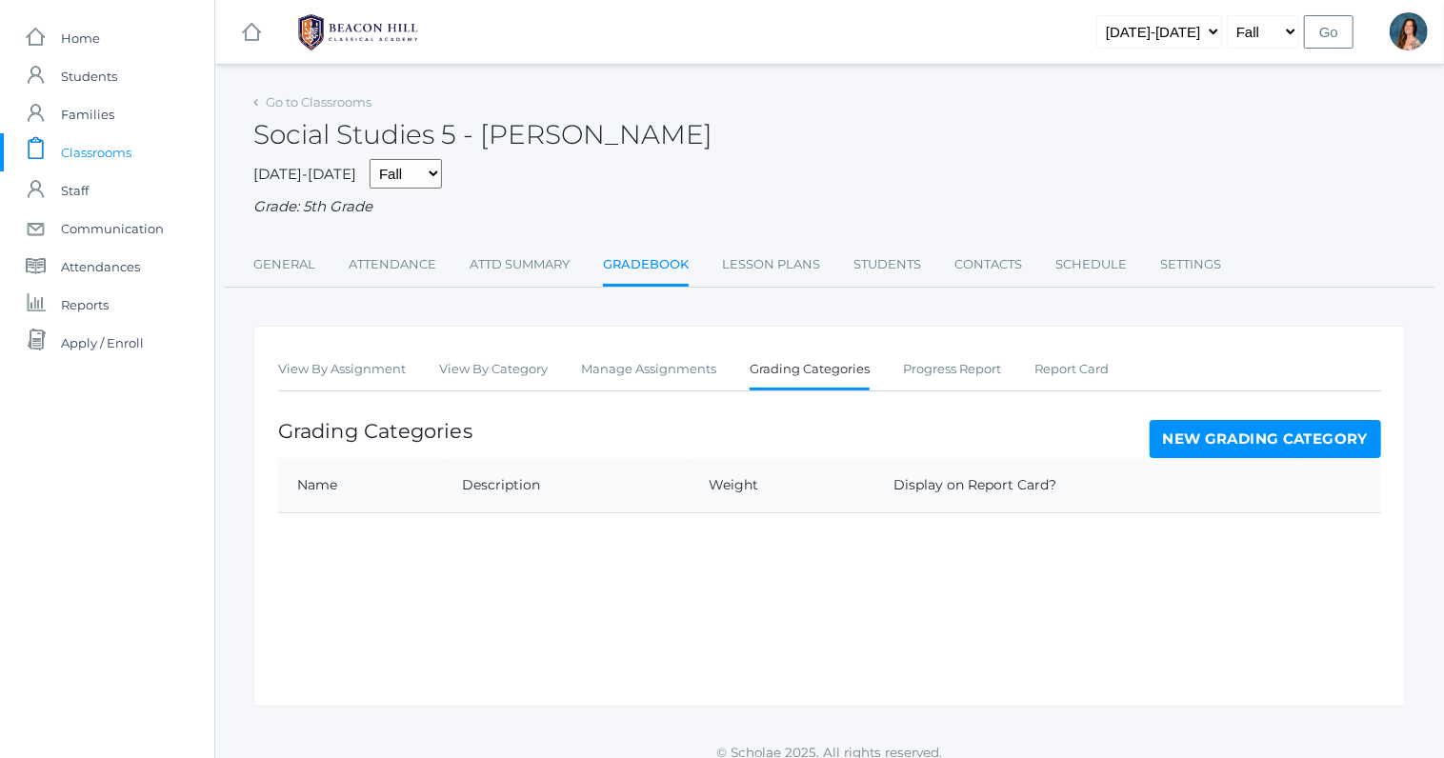
click at [1189, 440] on link "New Grading Category" at bounding box center [1266, 439] width 232 height 38
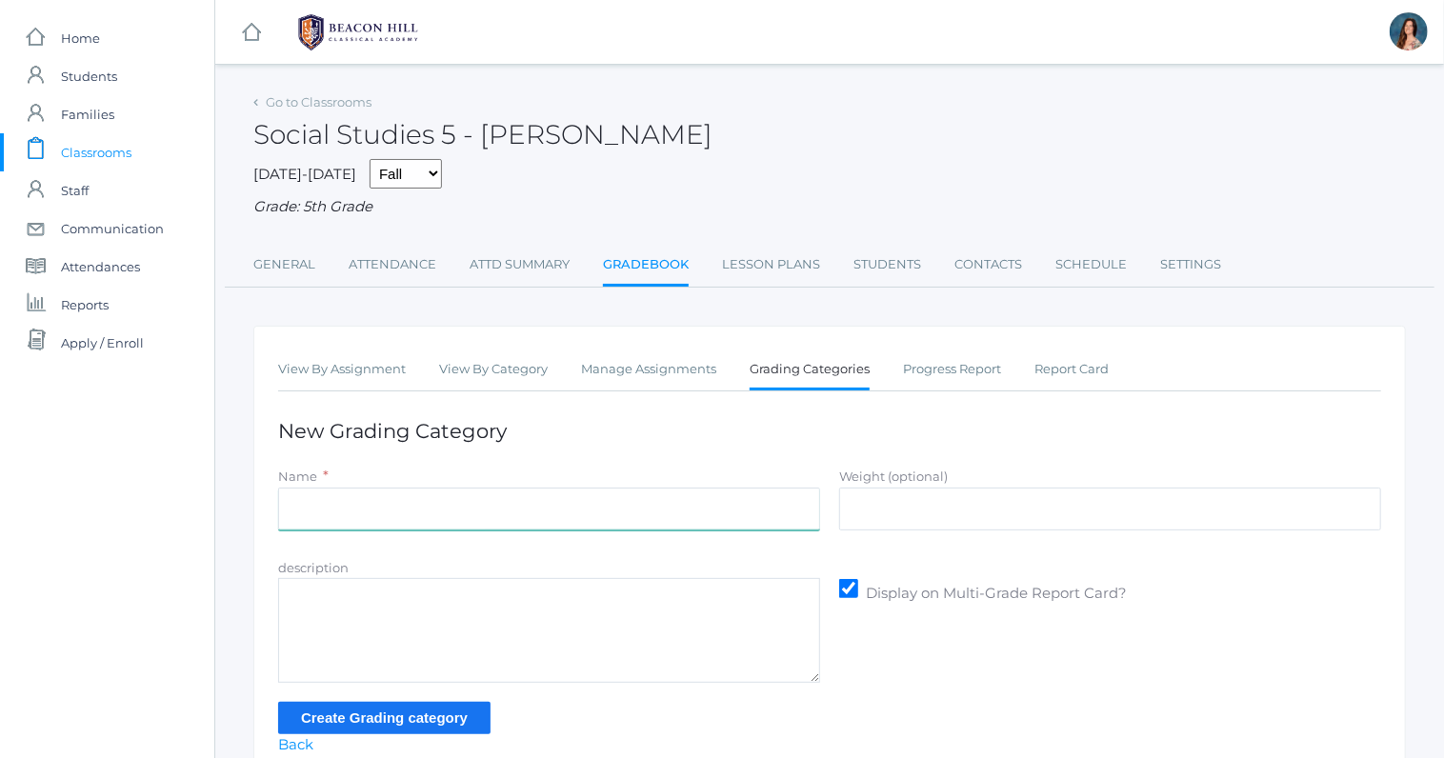
click at [498, 506] on input "Name" at bounding box center [549, 509] width 542 height 43
click at [320, 505] on input "exersises" at bounding box center [549, 509] width 542 height 43
type input "exercises"
click at [911, 478] on label "Weight (optional)" at bounding box center [893, 476] width 109 height 15
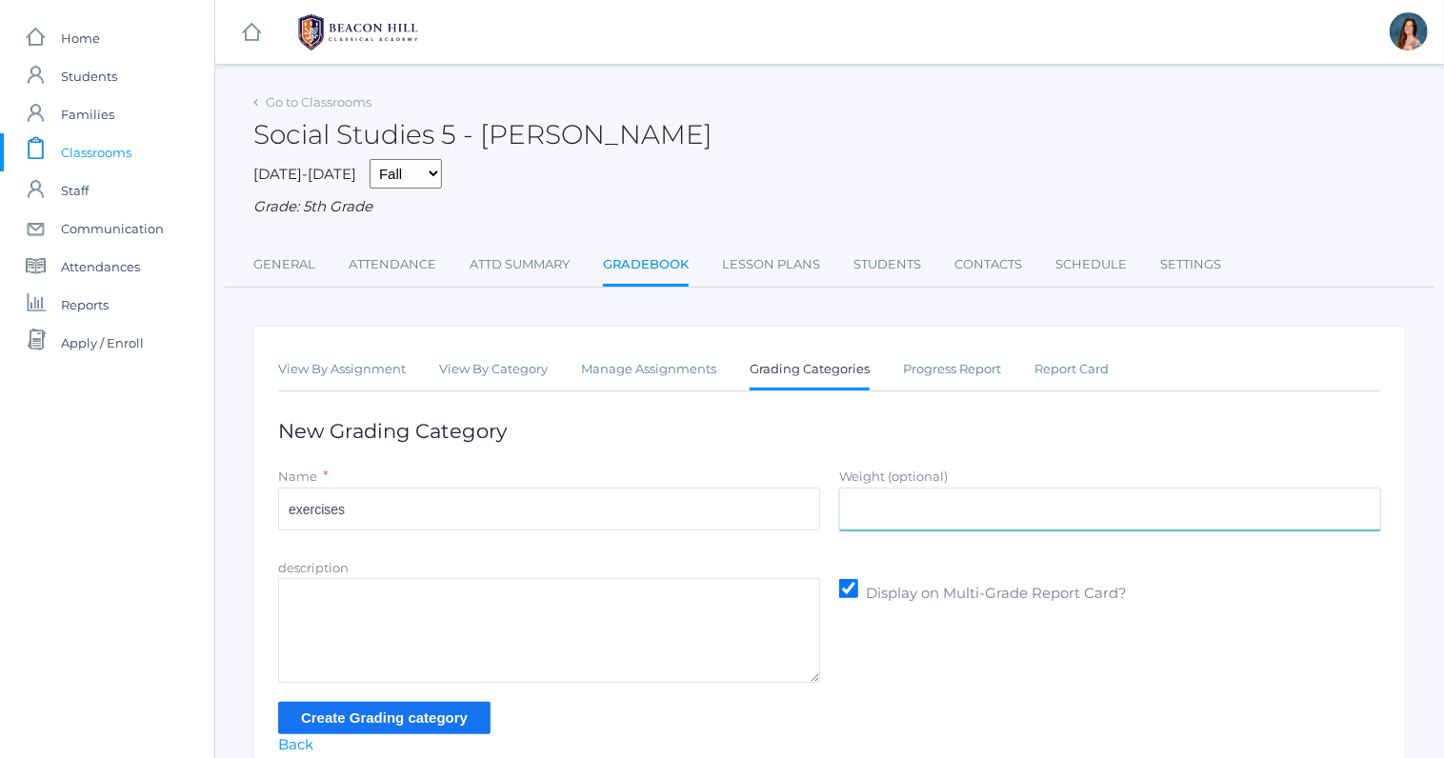
click at [911, 488] on input "Weight (optional)" at bounding box center [1110, 509] width 542 height 43
type input "25"
click at [429, 715] on input "Create Grading category" at bounding box center [384, 717] width 212 height 31
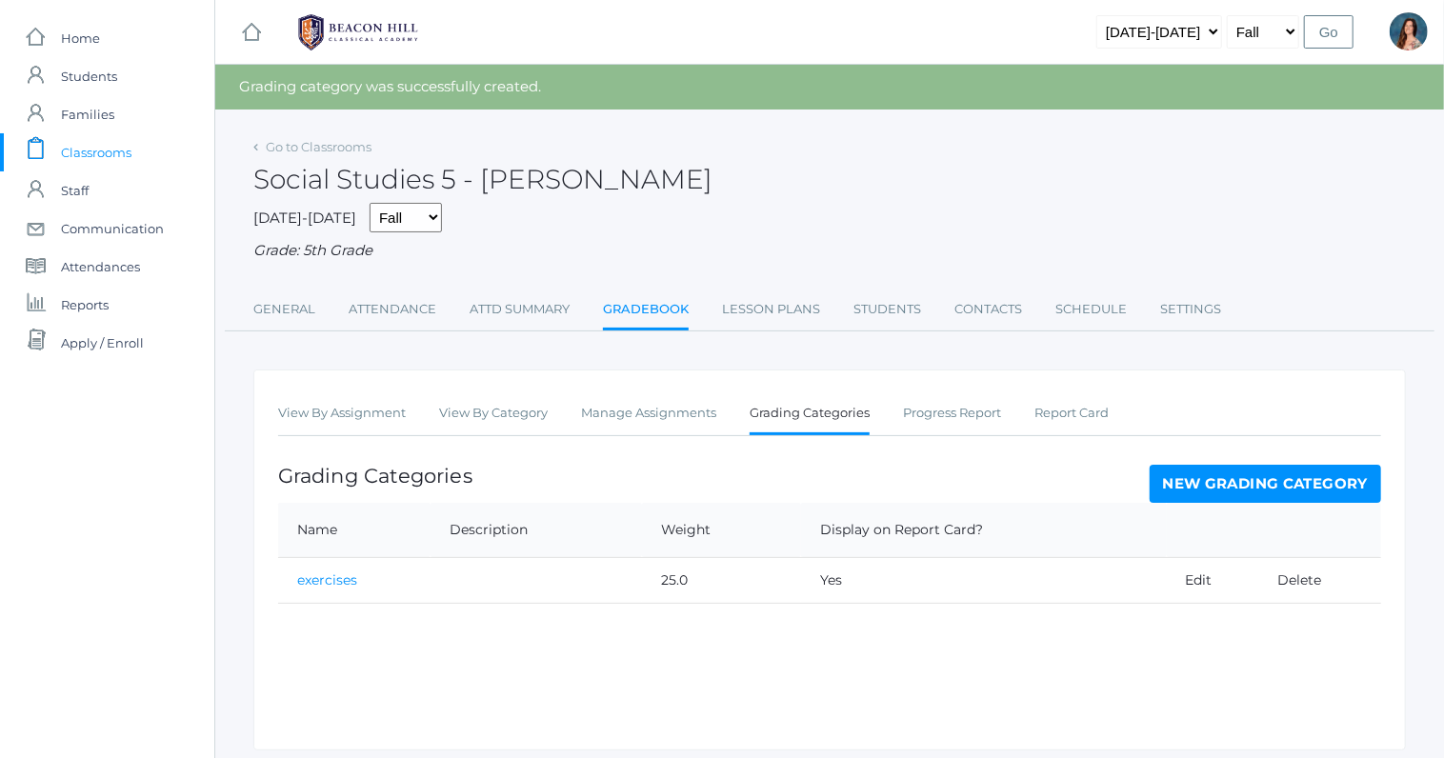
click at [1202, 479] on link "New Grading Category" at bounding box center [1266, 484] width 232 height 38
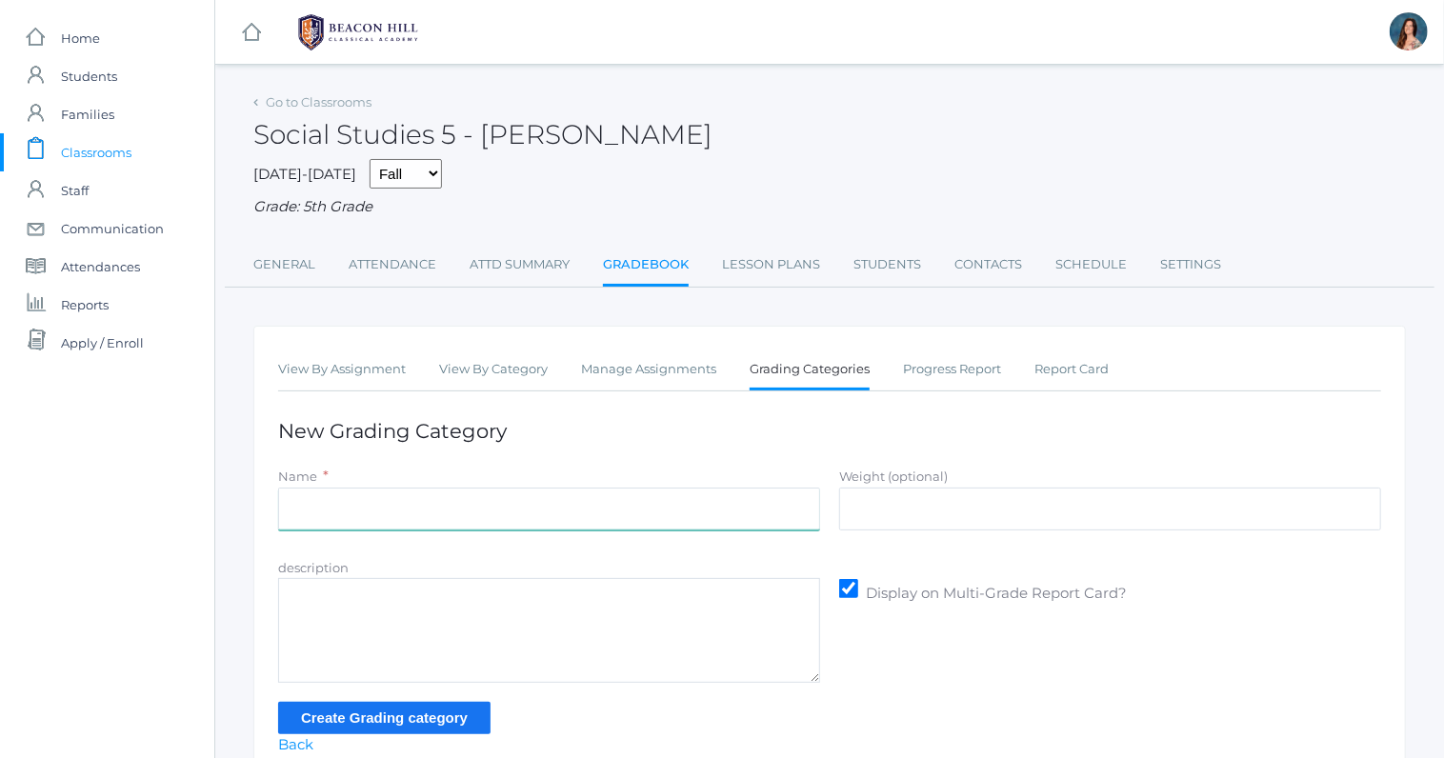
click at [746, 515] on input "Name" at bounding box center [549, 509] width 542 height 43
type input "projects"
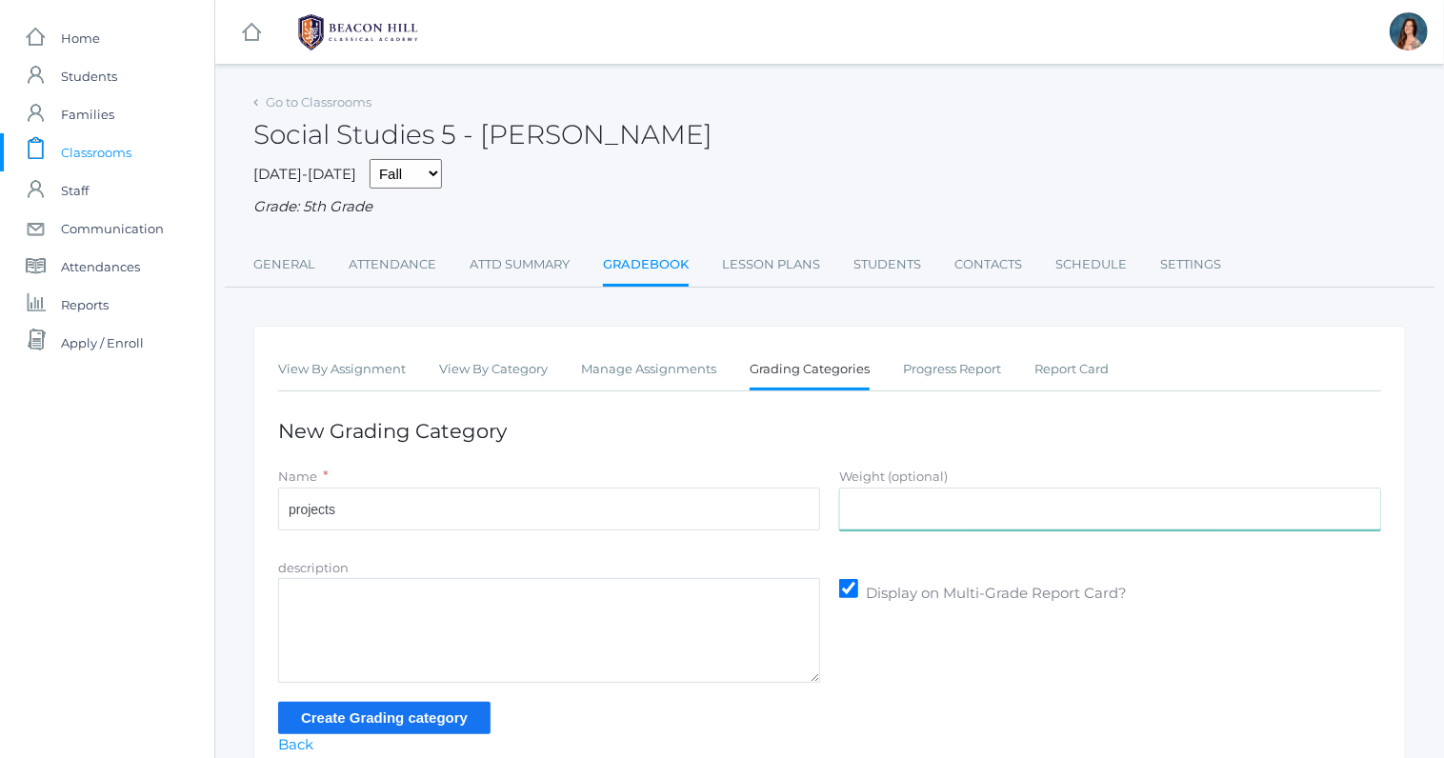
click at [1020, 496] on input "Weight (optional)" at bounding box center [1110, 509] width 542 height 43
type input "25"
click at [441, 716] on input "Create Grading category" at bounding box center [384, 717] width 212 height 31
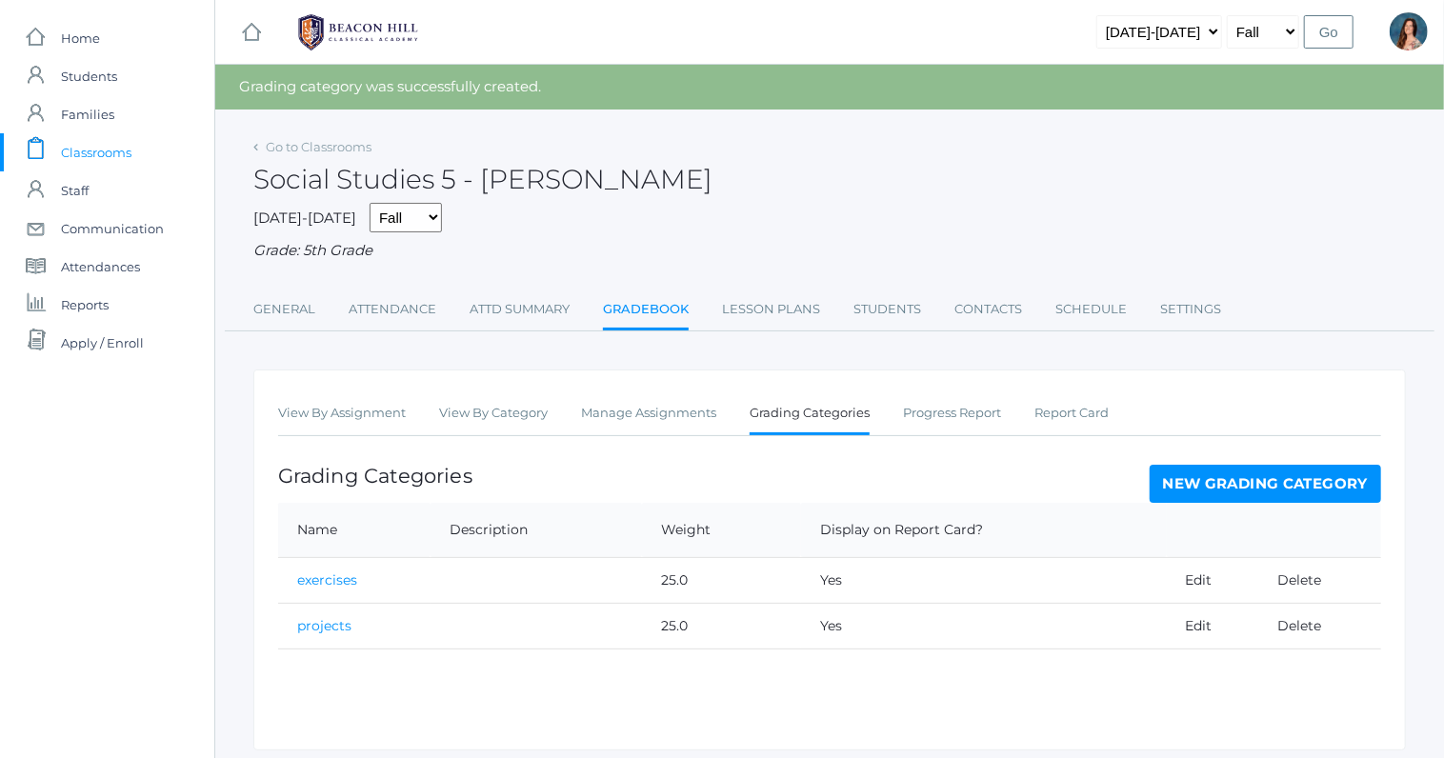
click at [1198, 480] on link "New Grading Category" at bounding box center [1266, 484] width 232 height 38
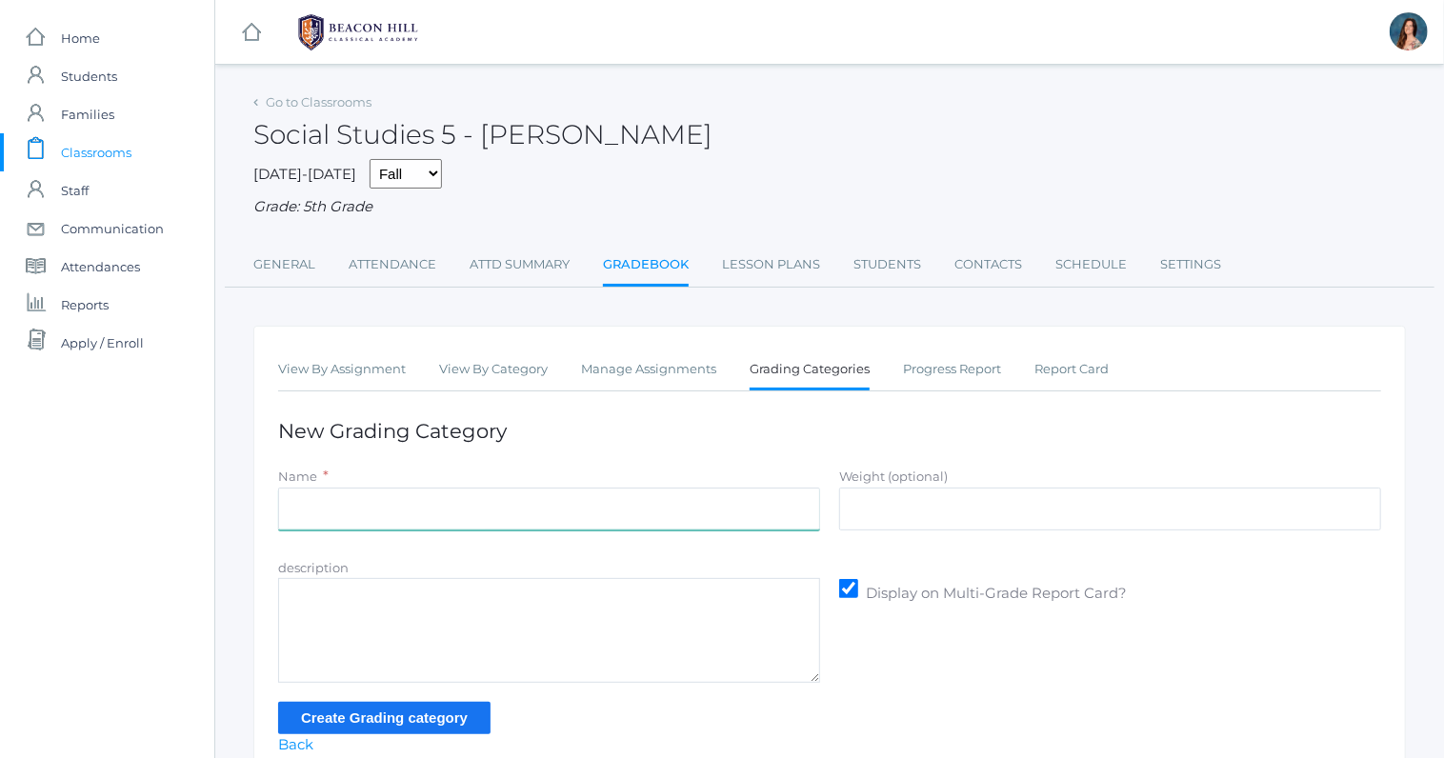
click at [553, 514] on input "Name" at bounding box center [549, 509] width 542 height 43
type input "tests"
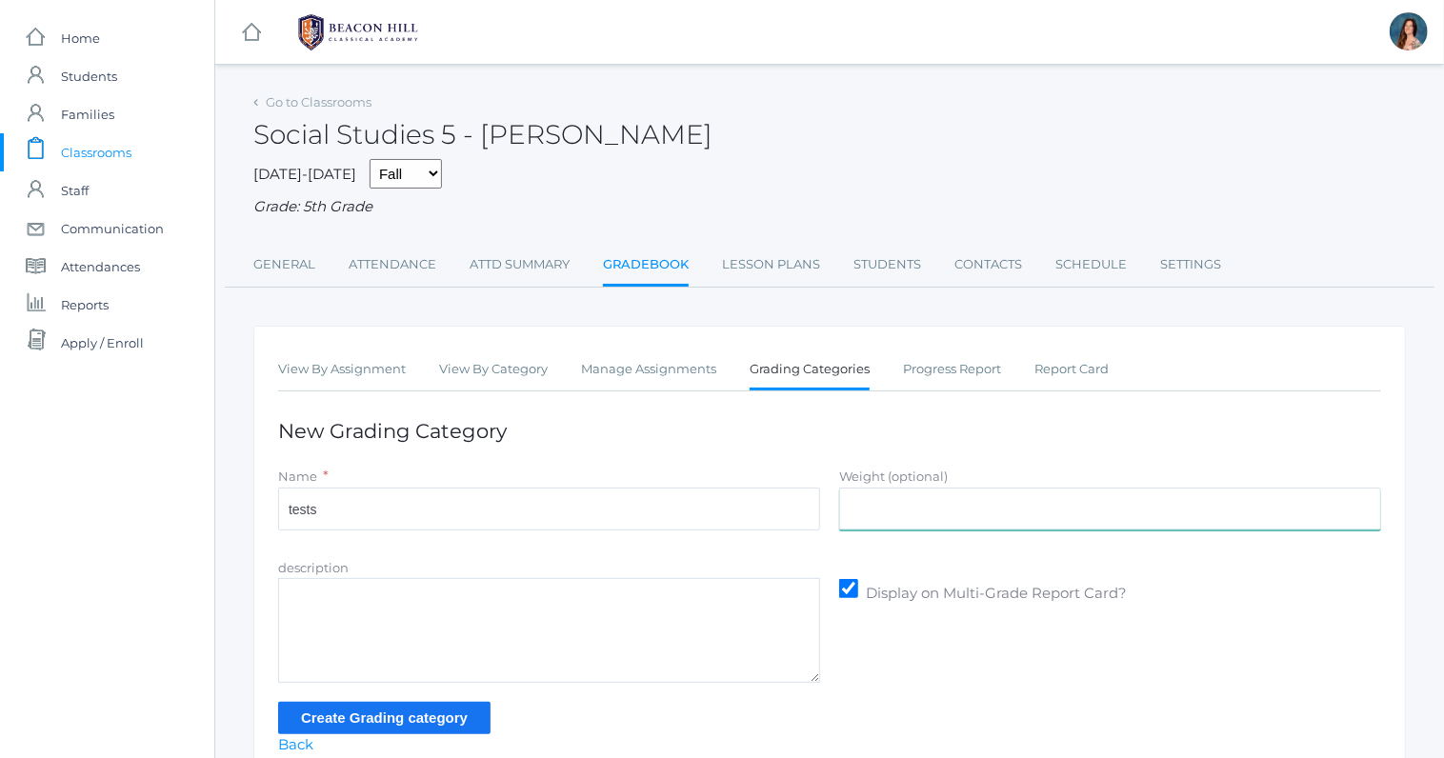
click at [937, 510] on input "Weight (optional)" at bounding box center [1110, 509] width 542 height 43
type input "50"
click at [428, 719] on input "Create Grading category" at bounding box center [384, 717] width 212 height 31
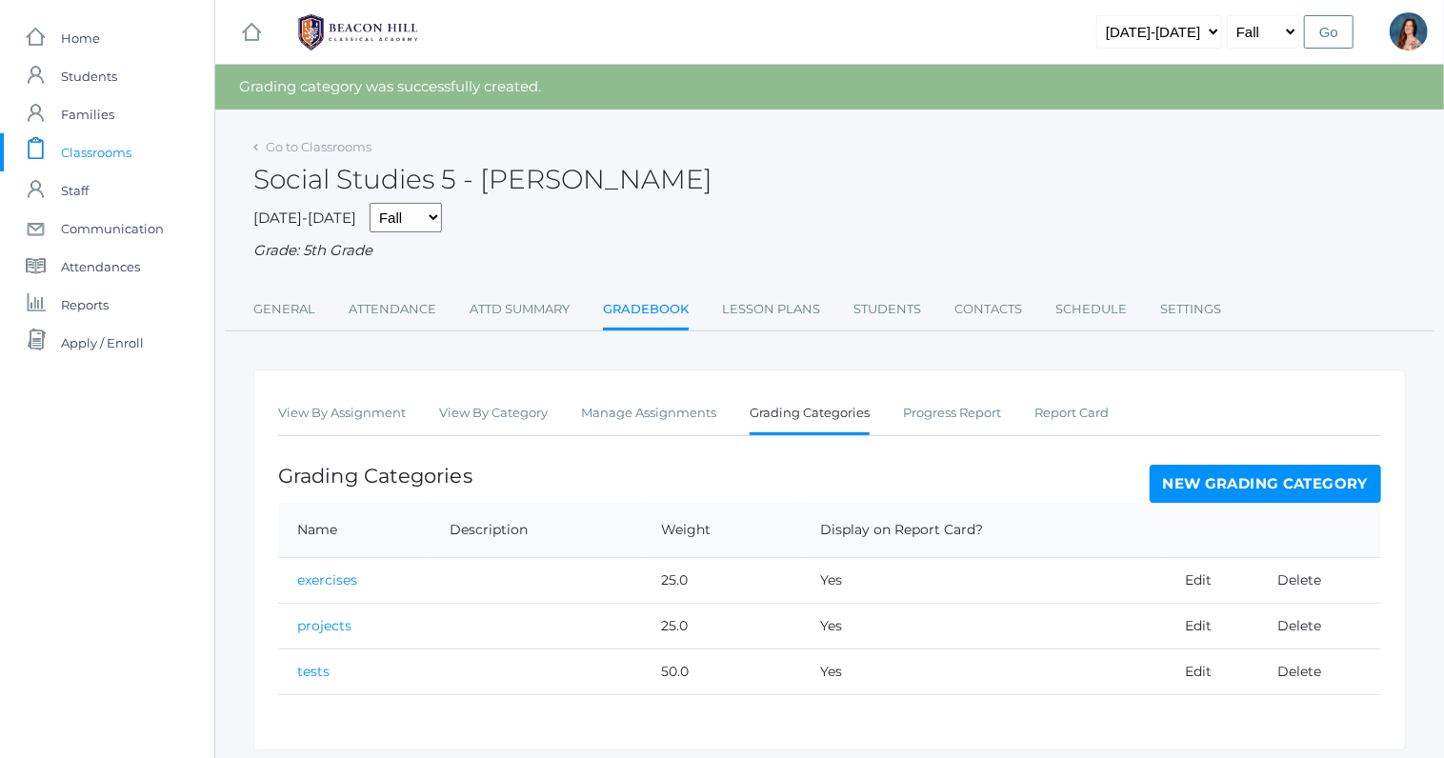
click at [110, 153] on span "Classrooms" at bounding box center [96, 152] width 71 height 38
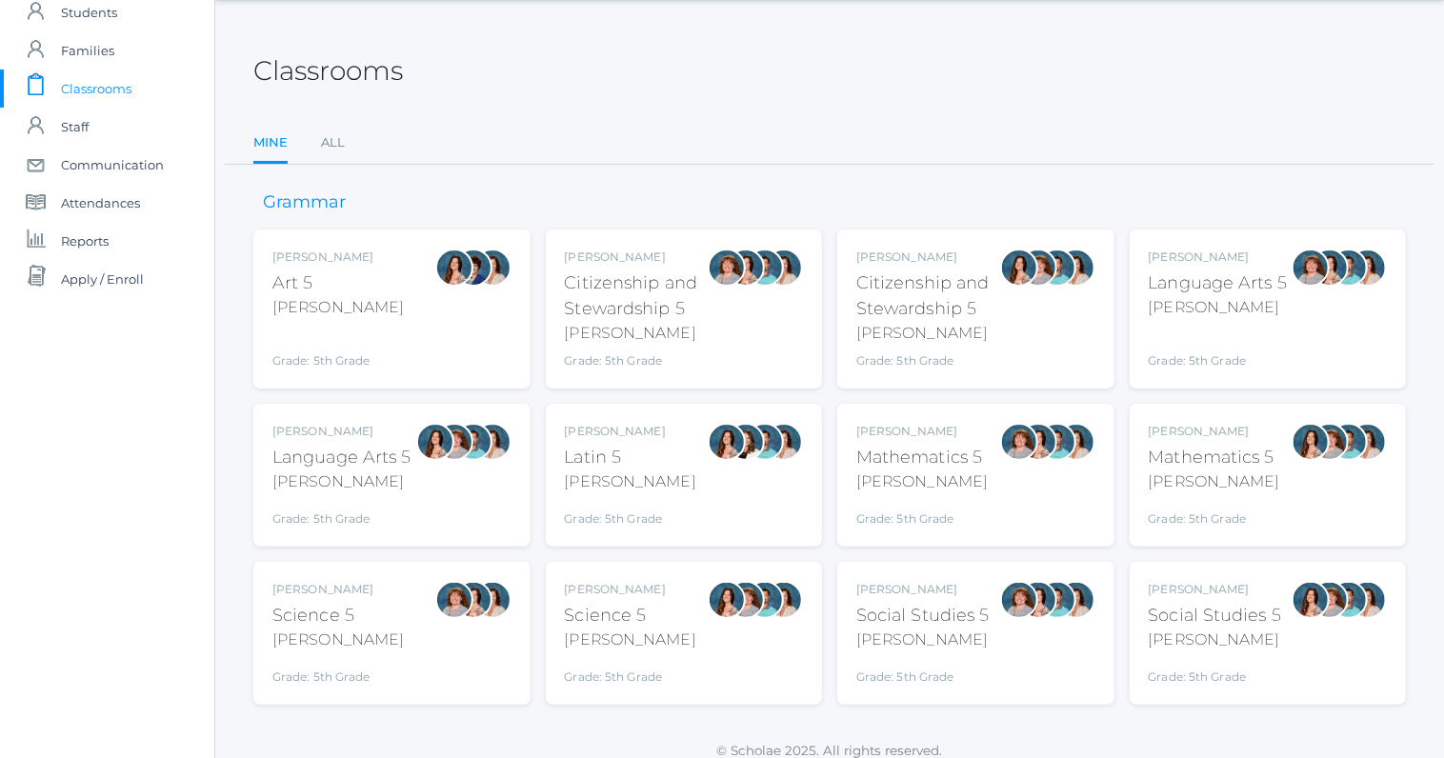
scroll to position [78, 0]
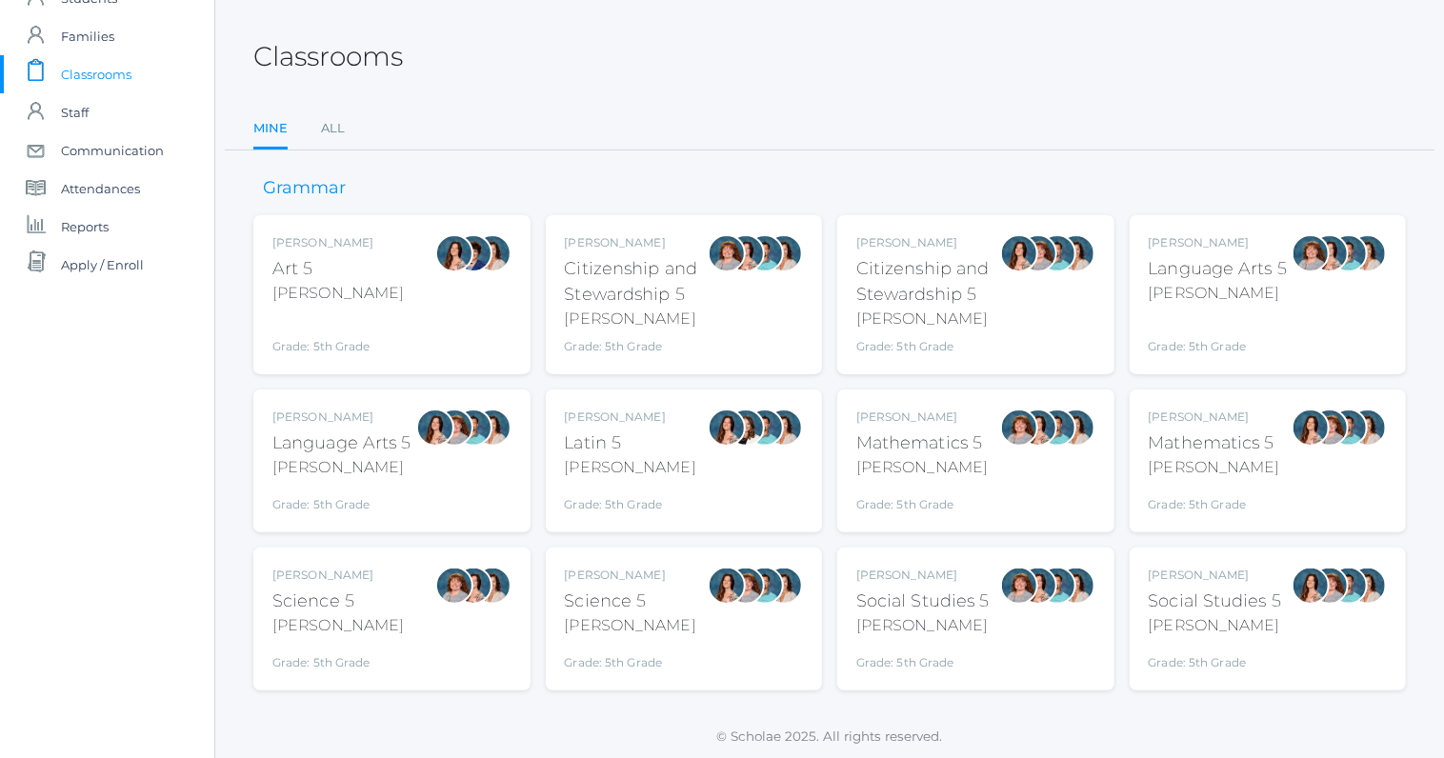
click at [411, 433] on div "Language Arts 5" at bounding box center [342, 444] width 139 height 26
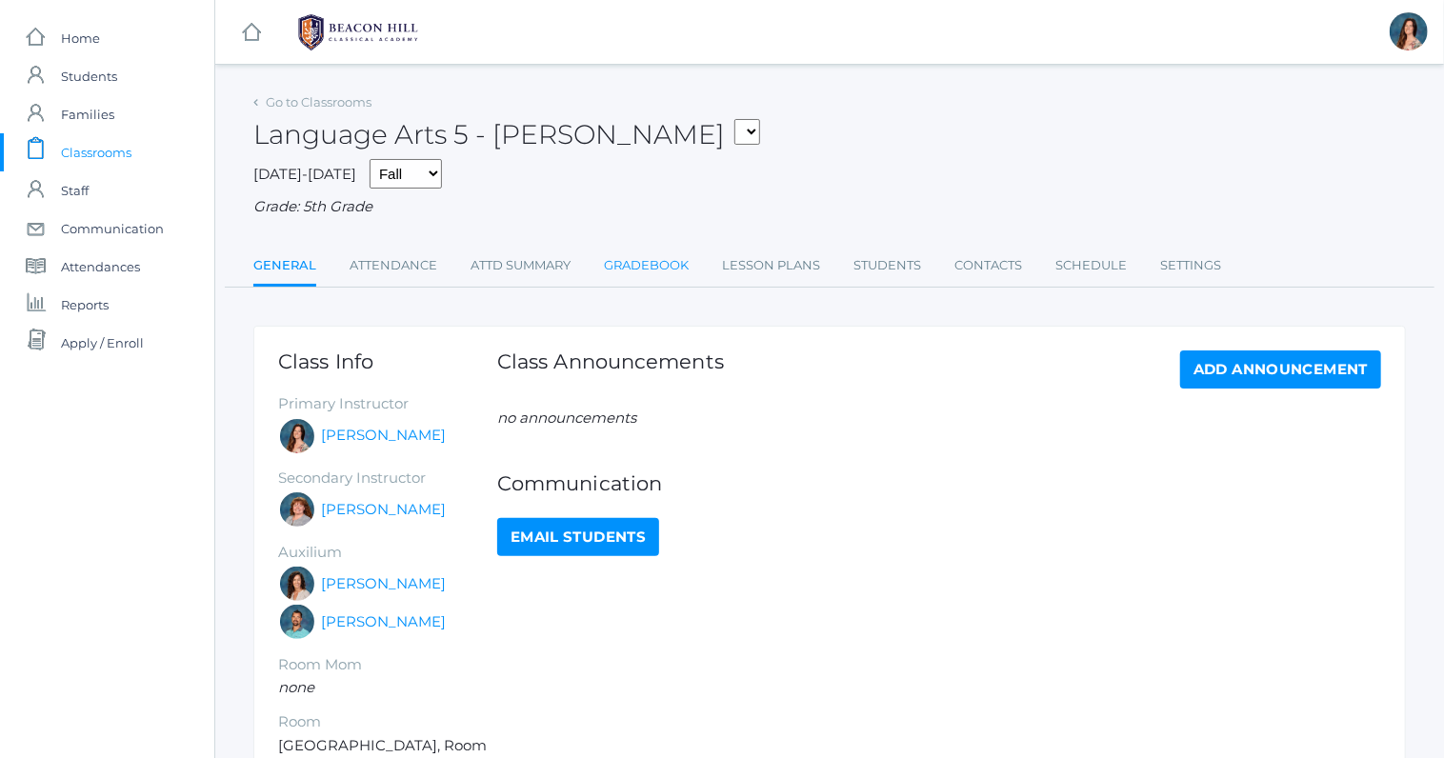
click at [672, 260] on link "Gradebook" at bounding box center [646, 266] width 85 height 38
